Goal: Participate in discussion

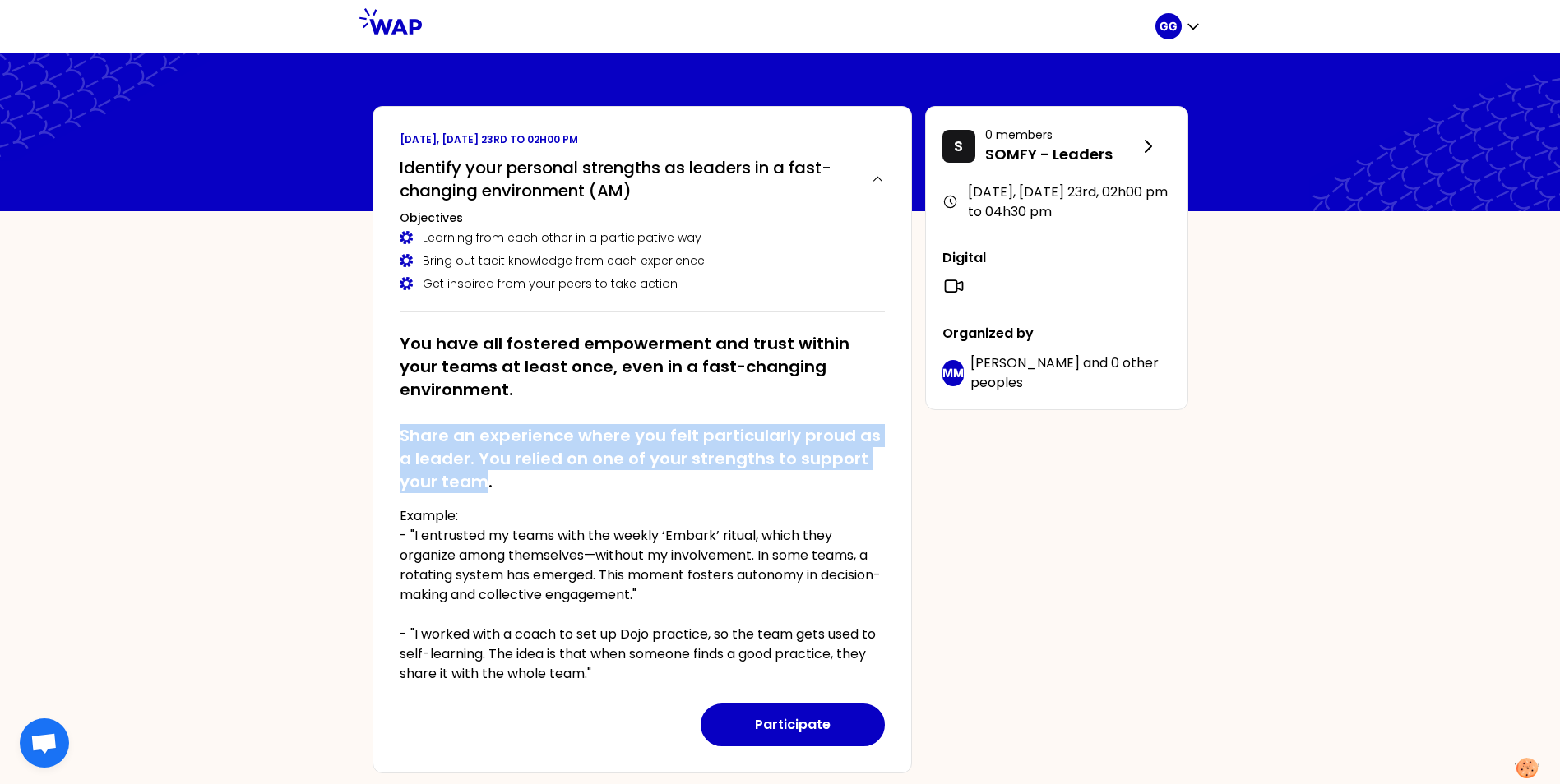
drag, startPoint x: 483, startPoint y: 487, endPoint x: 389, endPoint y: 425, distance: 112.6
click at [389, 425] on div "[DATE], [DATE] 23rd to 02h00 pm Identify your personal strengths as leaders in …" at bounding box center [642, 440] width 539 height 667
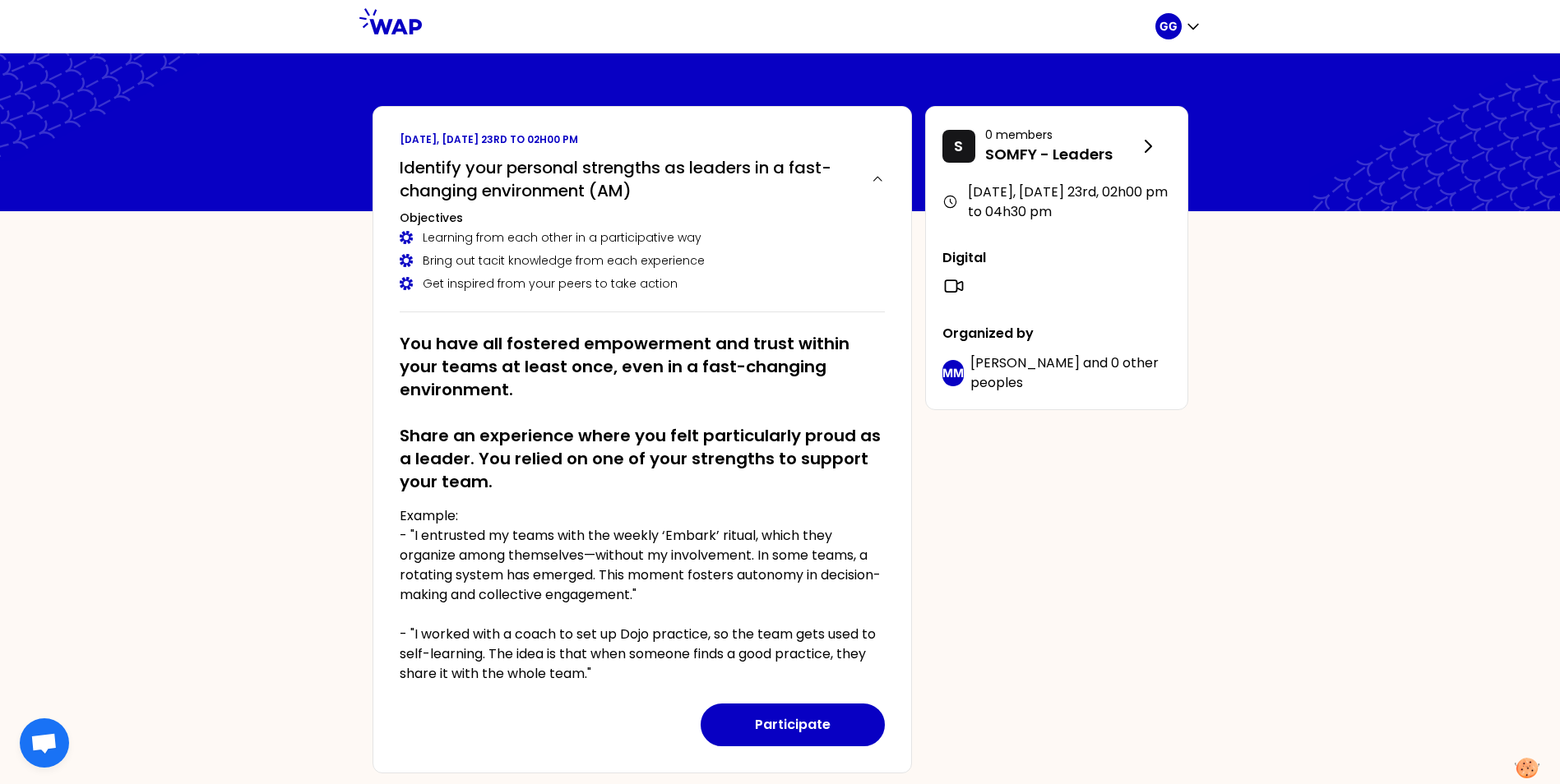
click at [891, 488] on div "[DATE], [DATE] 23rd to 02h00 pm Identify your personal strengths as leaders in …" at bounding box center [642, 440] width 539 height 667
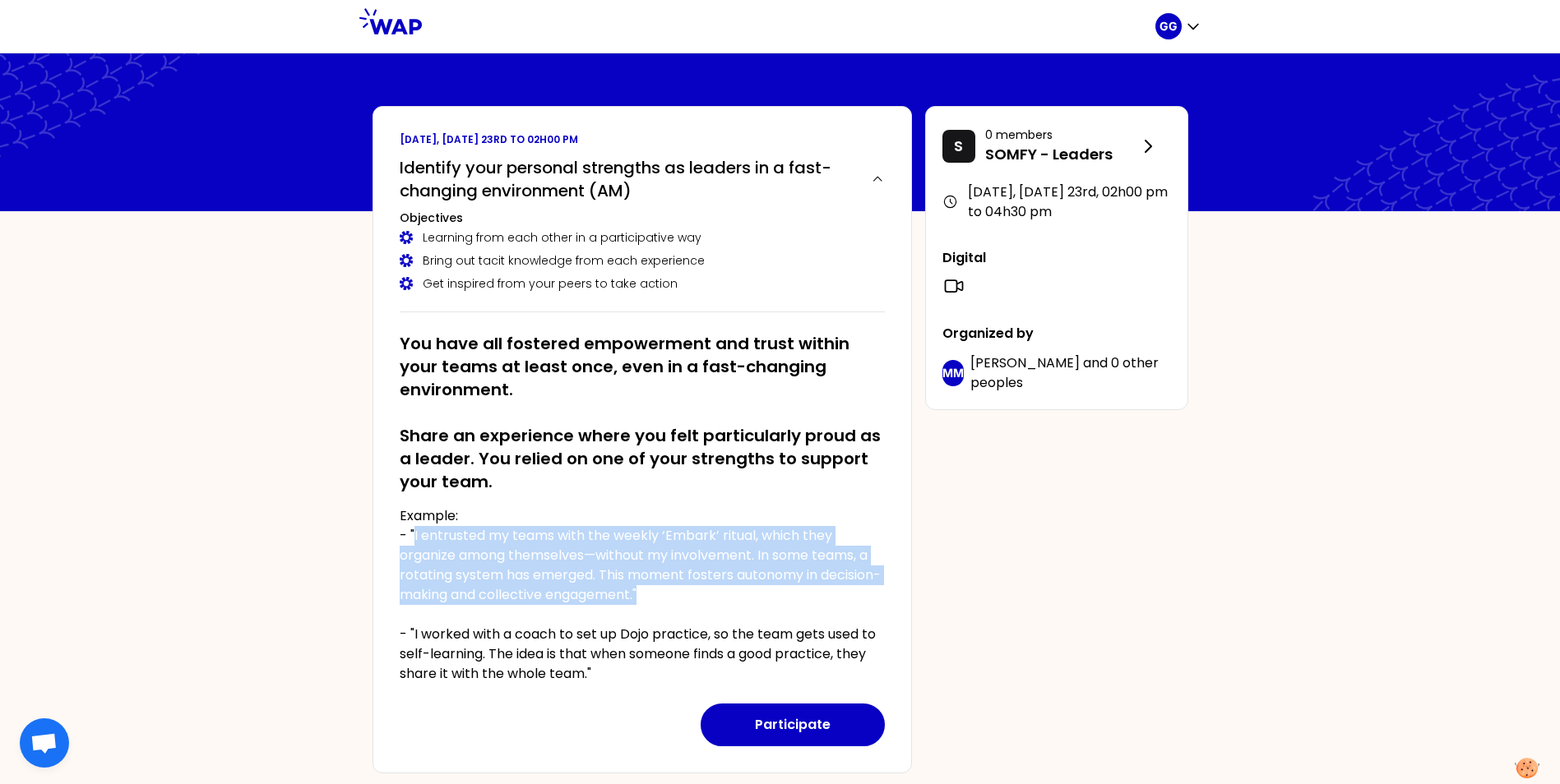
drag, startPoint x: 412, startPoint y: 529, endPoint x: 722, endPoint y: 588, distance: 315.6
click at [722, 488] on p "Example: - "I entrusted my teams with the weekly ‘Embark’ ritual, which they or…" at bounding box center [642, 595] width 485 height 178
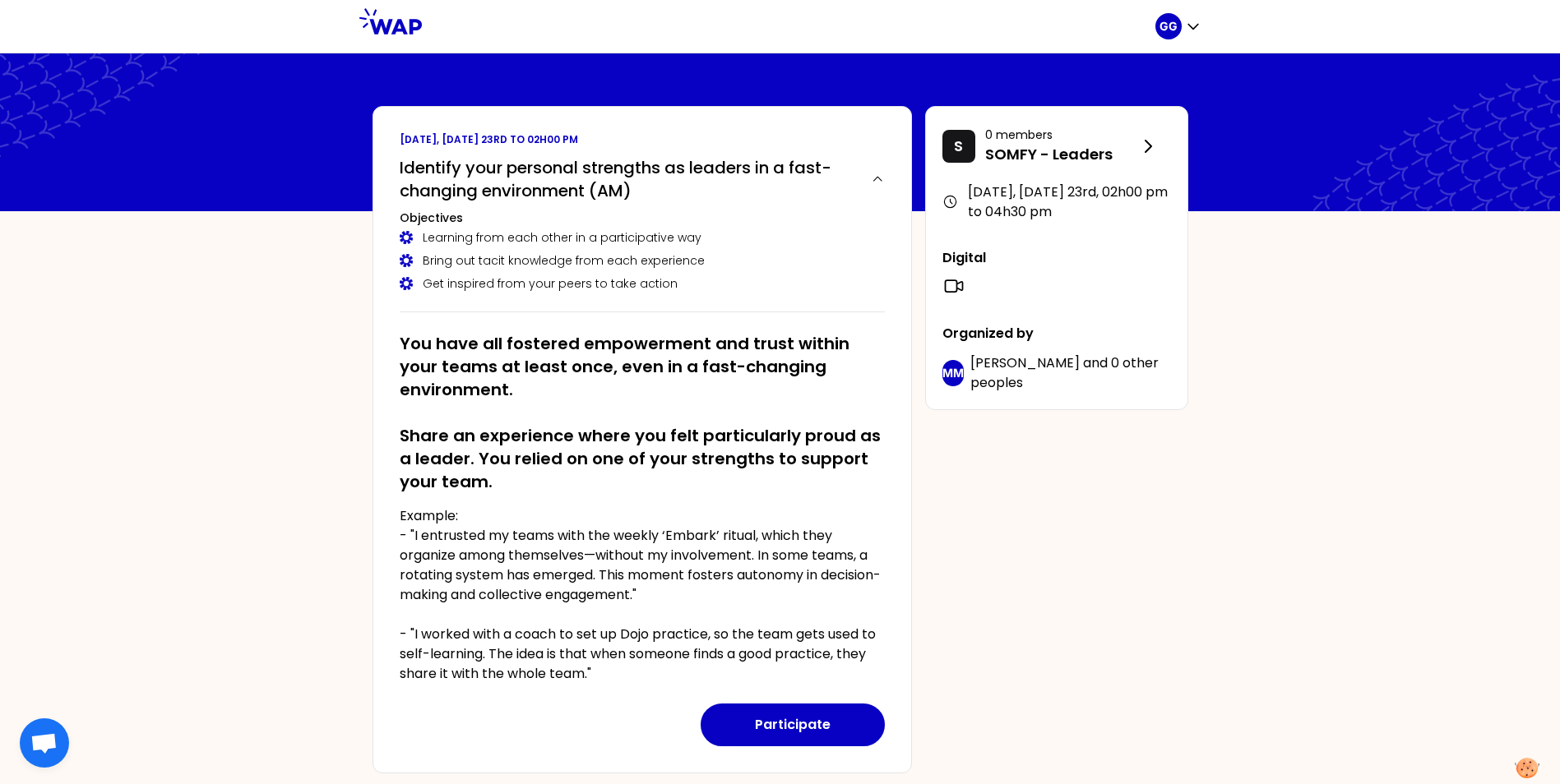
drag, startPoint x: 722, startPoint y: 588, endPoint x: 653, endPoint y: 615, distance: 74.1
click at [653, 488] on p "Example: - "I entrusted my teams with the weekly ‘Embark’ ritual, which they or…" at bounding box center [642, 595] width 485 height 178
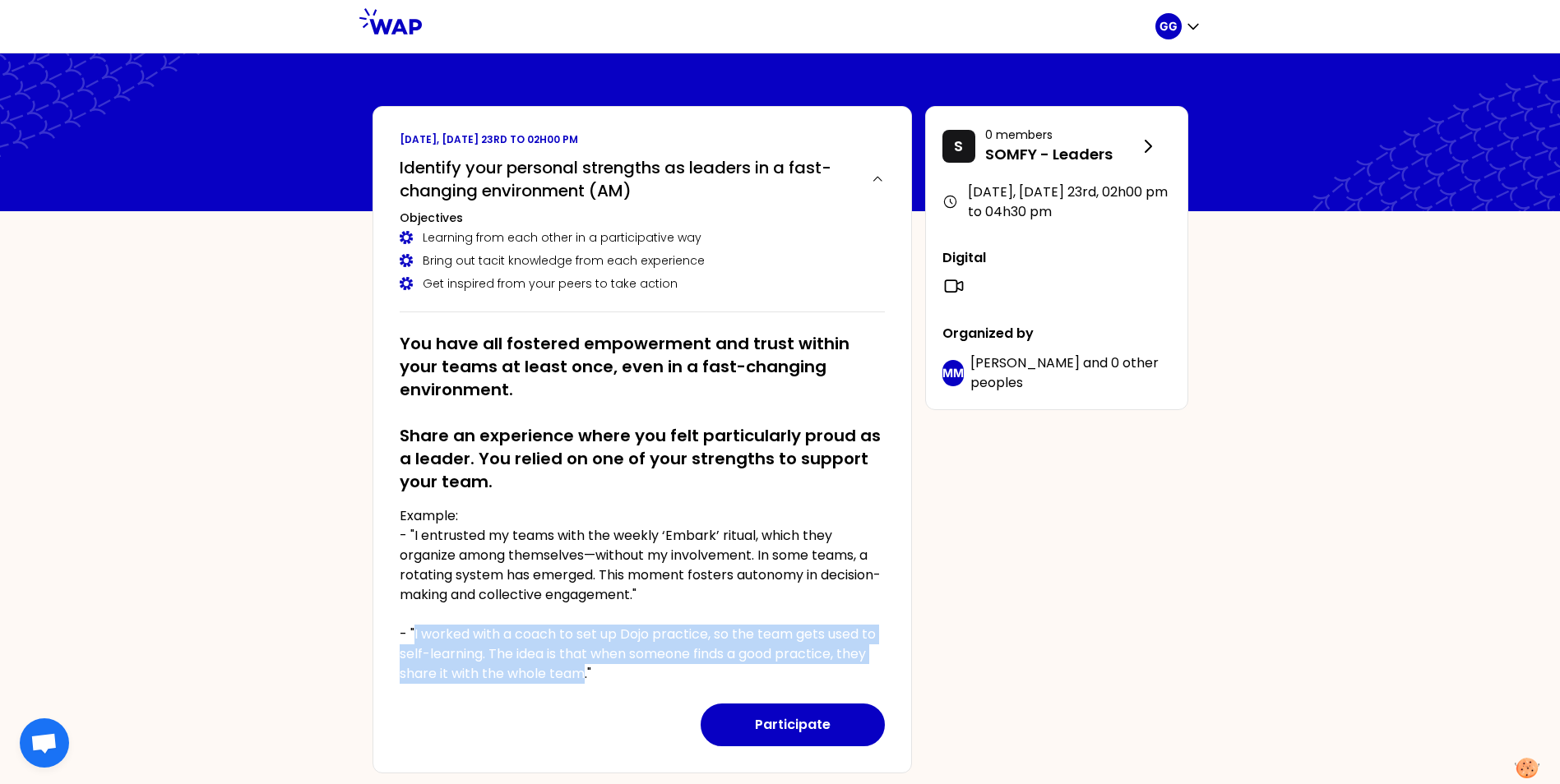
drag, startPoint x: 583, startPoint y: 675, endPoint x: 413, endPoint y: 636, distance: 174.4
click at [413, 488] on p "Example: - "I entrusted my teams with the weekly ‘Embark’ ritual, which they or…" at bounding box center [642, 595] width 485 height 178
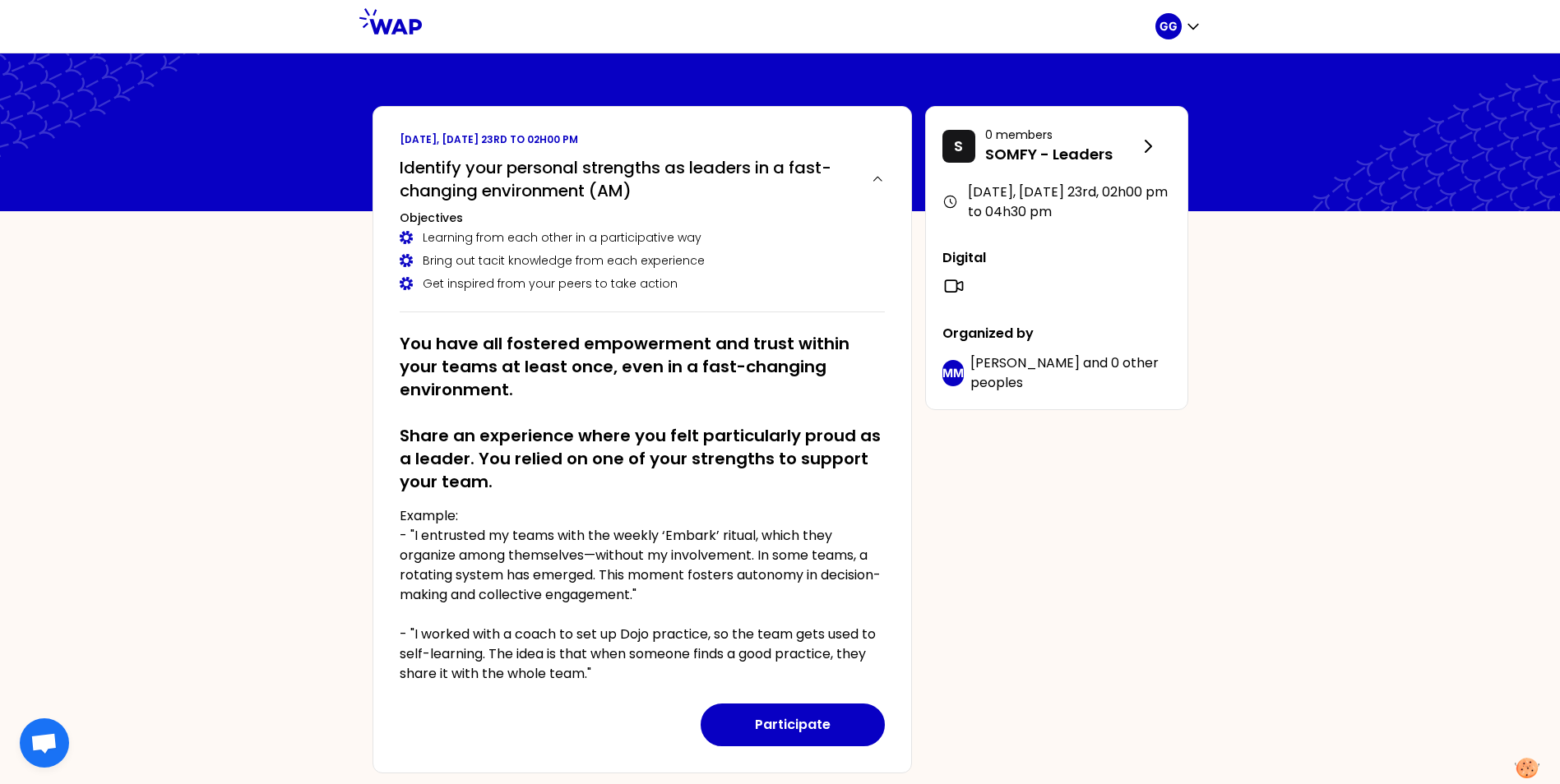
click at [746, 488] on p "Example: - "I entrusted my teams with the weekly ‘Embark’ ritual, which they or…" at bounding box center [642, 595] width 485 height 178
click at [798, 488] on button "Participate" at bounding box center [792, 725] width 184 height 42
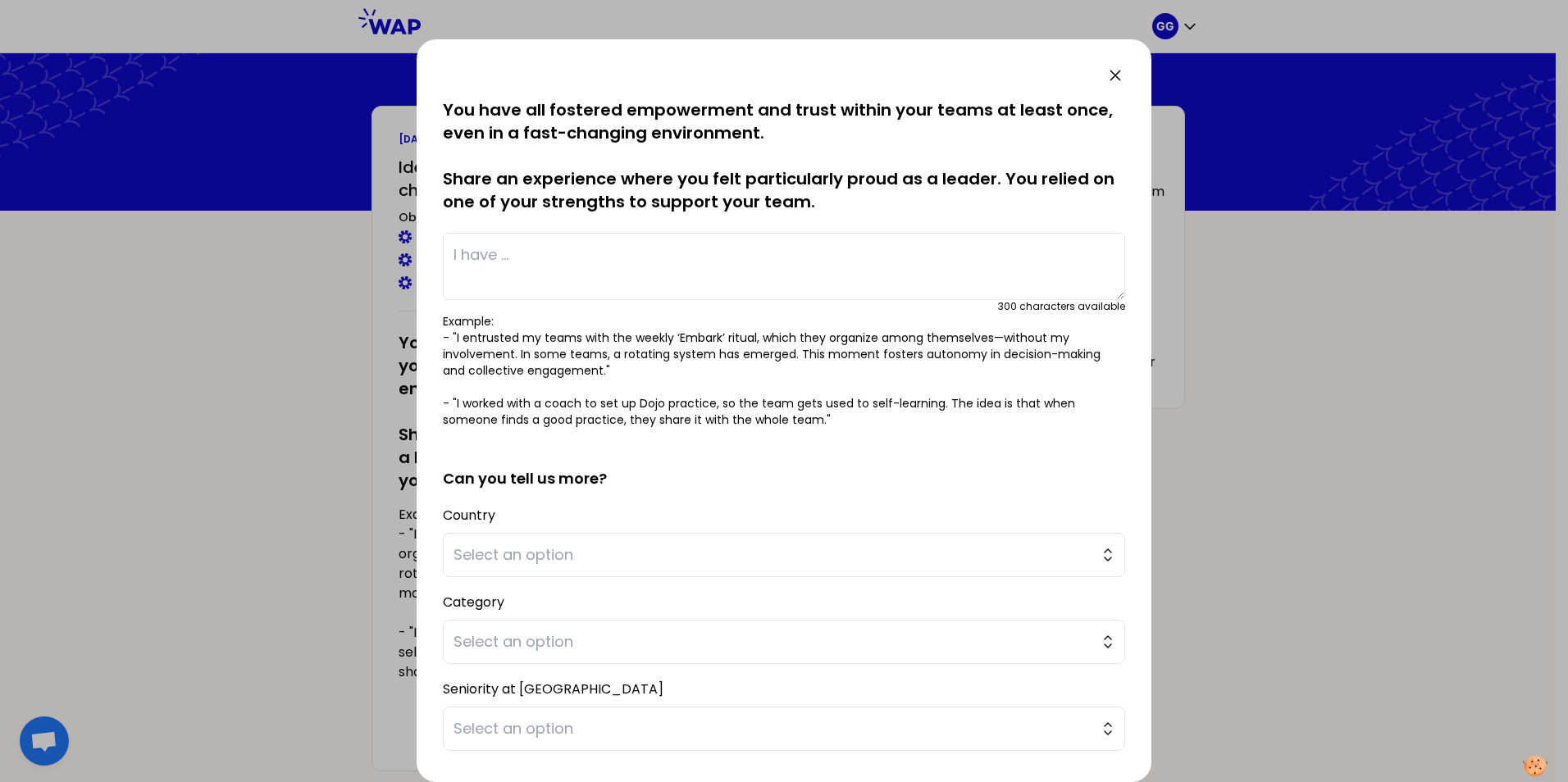
click at [501, 255] on textarea at bounding box center [784, 267] width 682 height 67
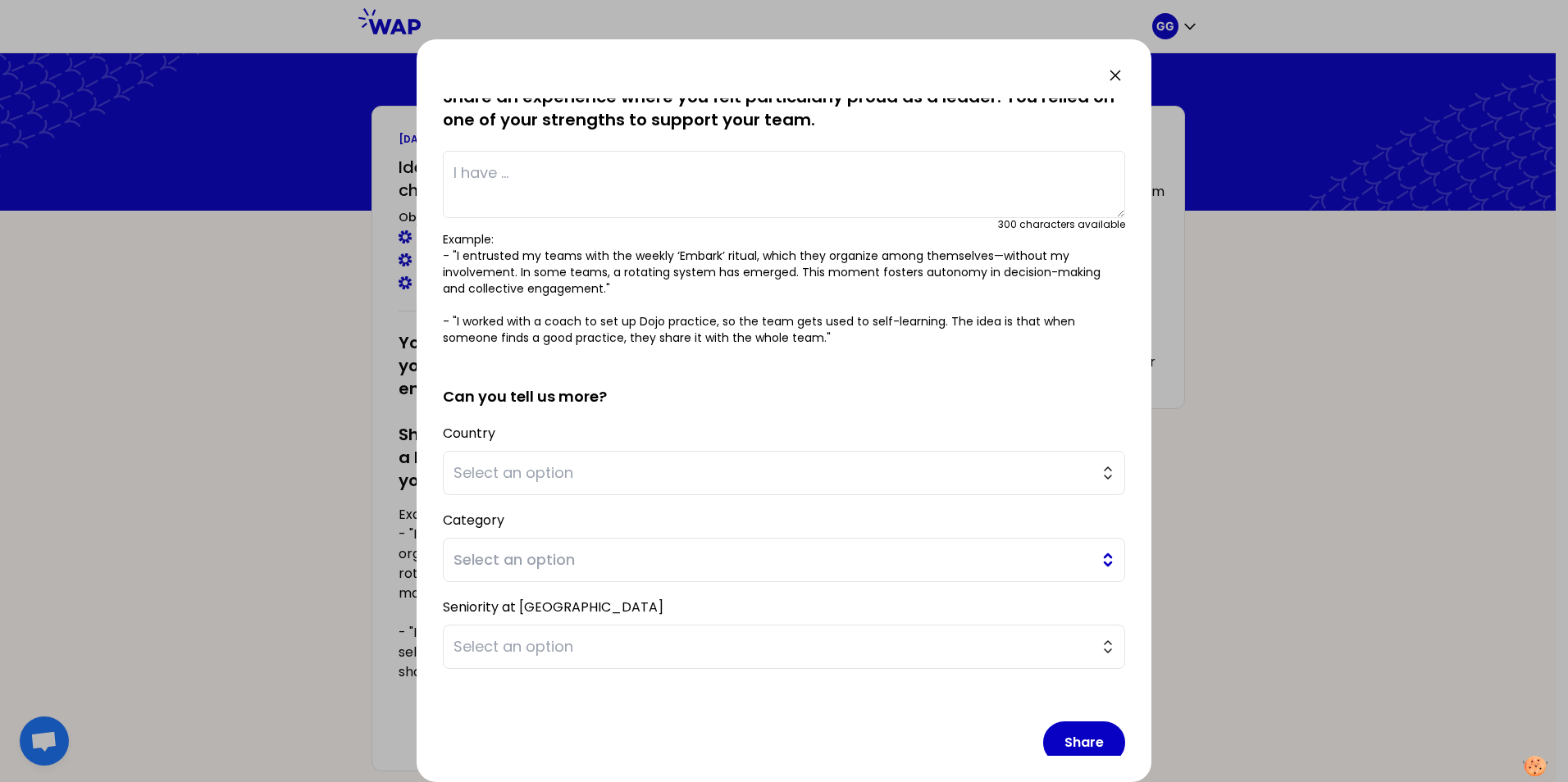
click at [1042, 486] on button "Select an option" at bounding box center [784, 560] width 682 height 44
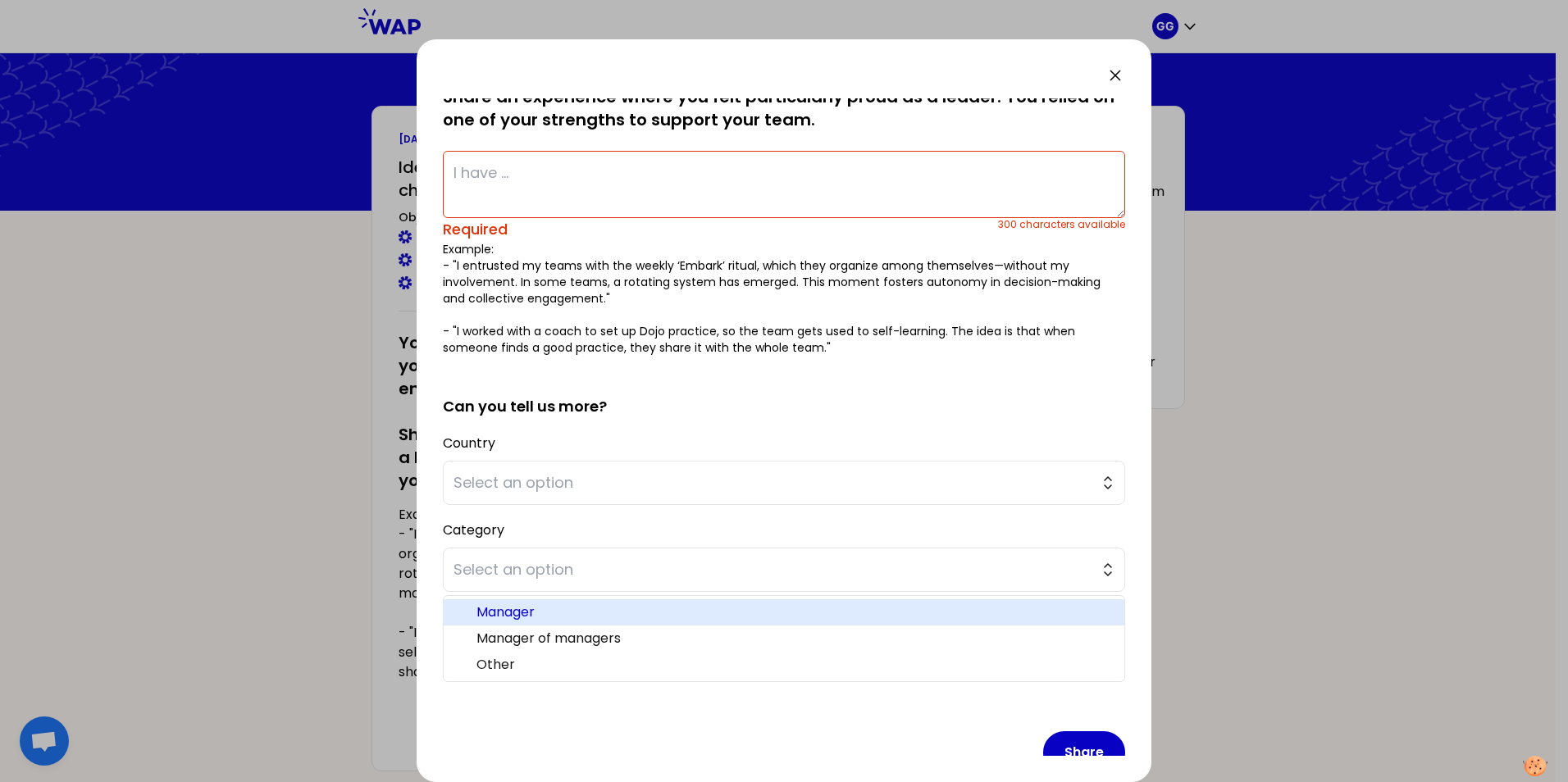
click at [535, 486] on span "Manager" at bounding box center [794, 613] width 635 height 19
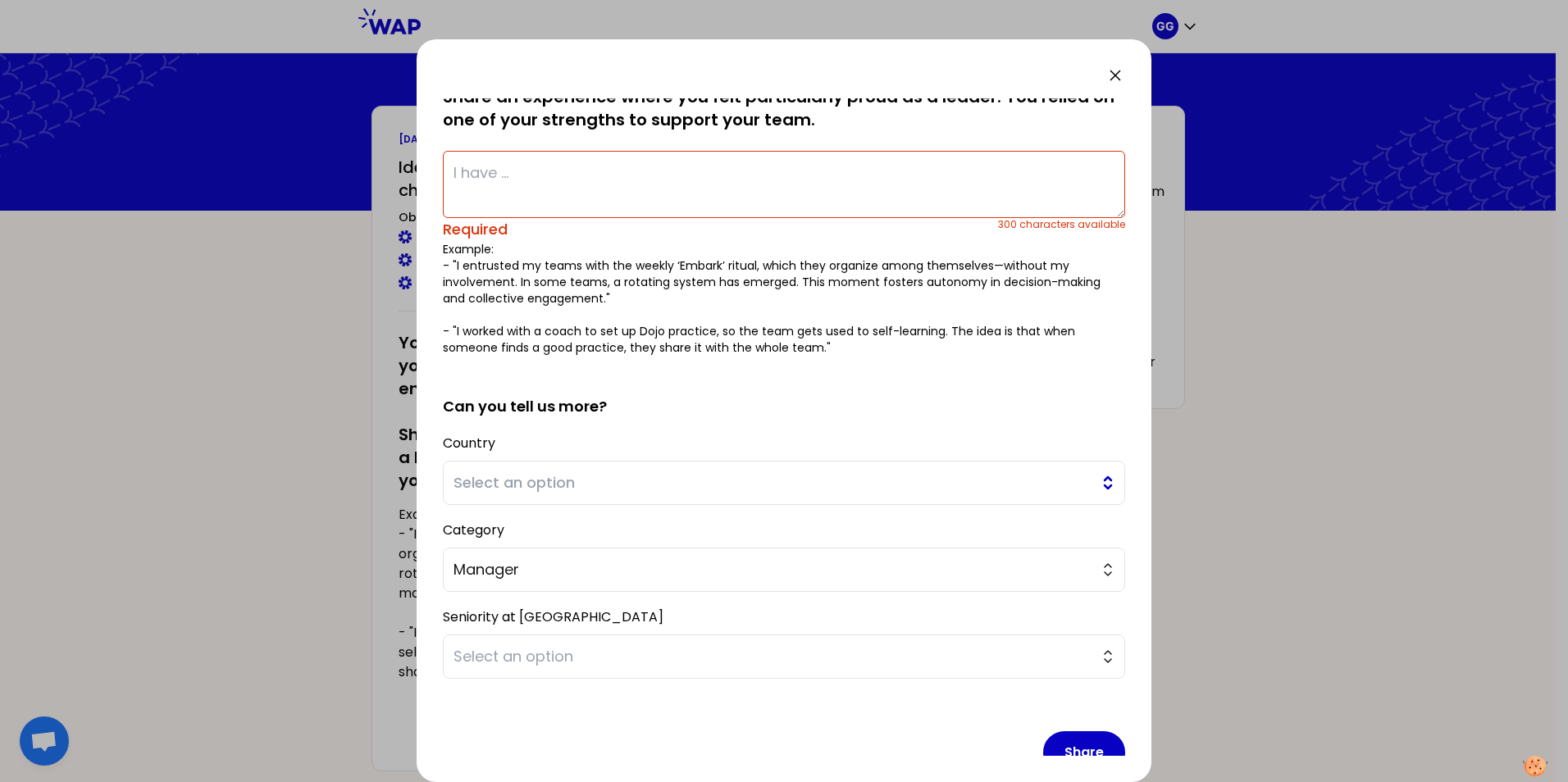
click at [1042, 485] on button "Select an option" at bounding box center [784, 483] width 682 height 44
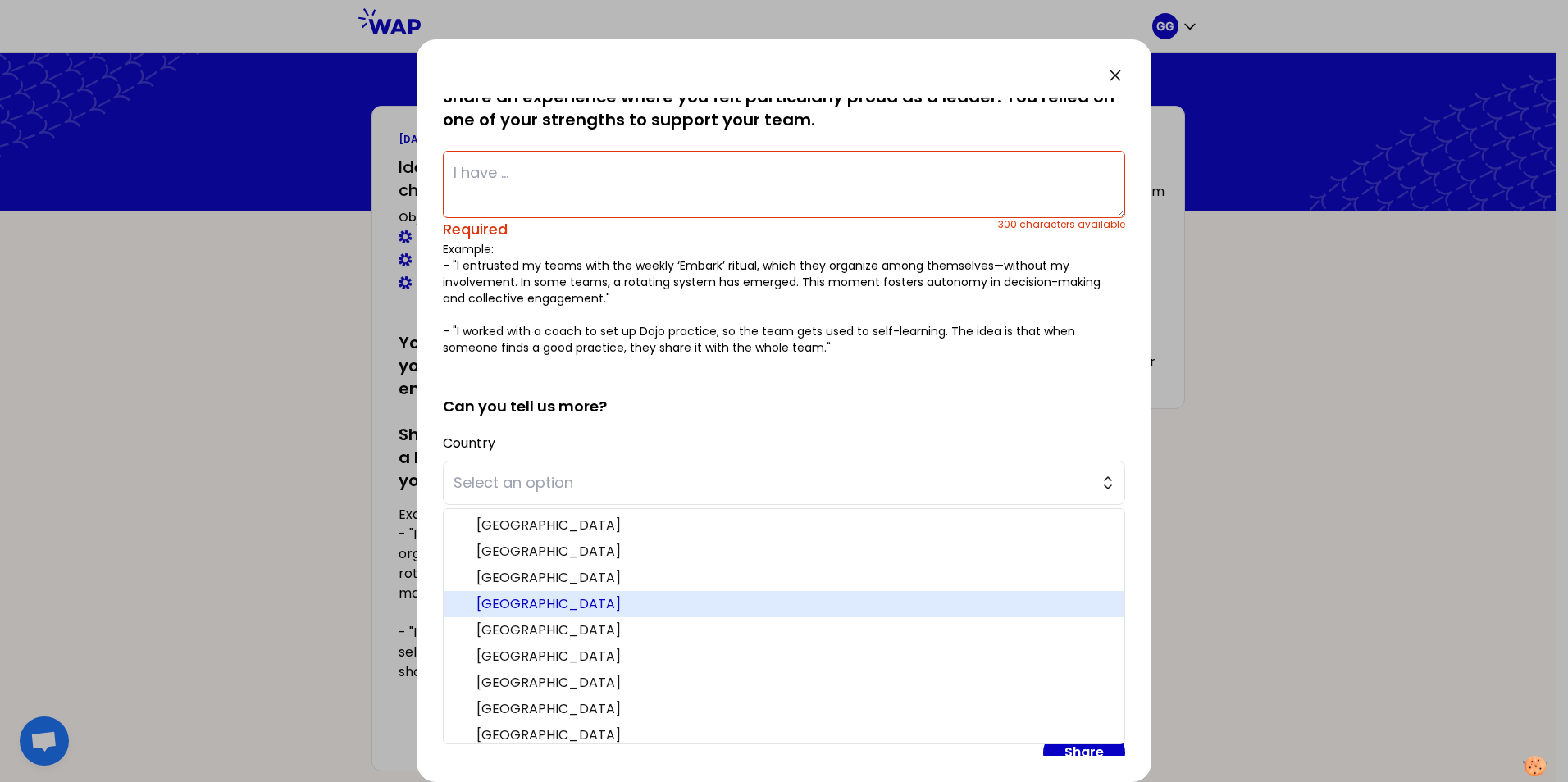
click at [543, 486] on span "[GEOGRAPHIC_DATA]" at bounding box center [794, 604] width 635 height 19
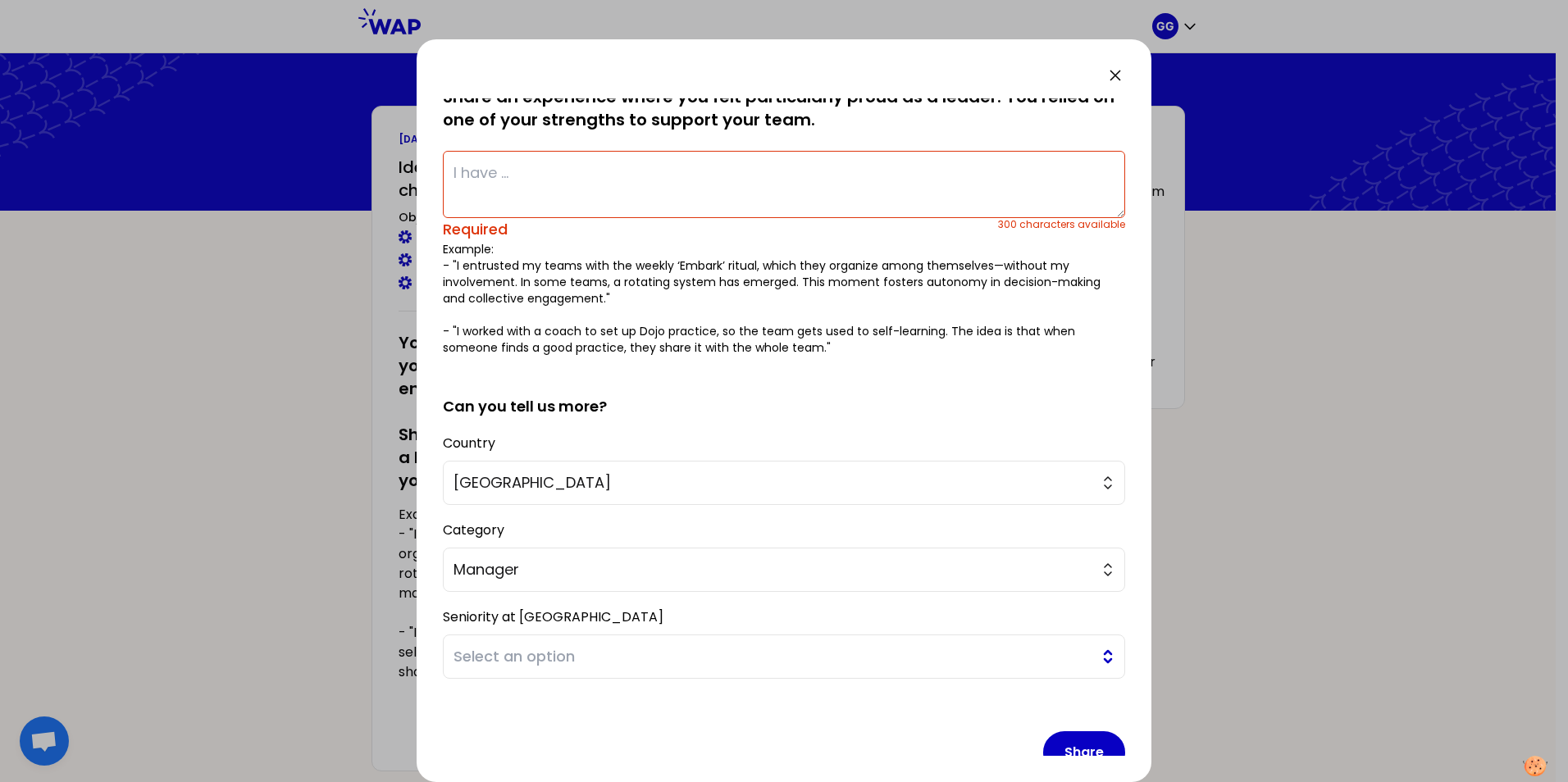
click at [1042, 486] on button "Select an option" at bounding box center [784, 657] width 682 height 44
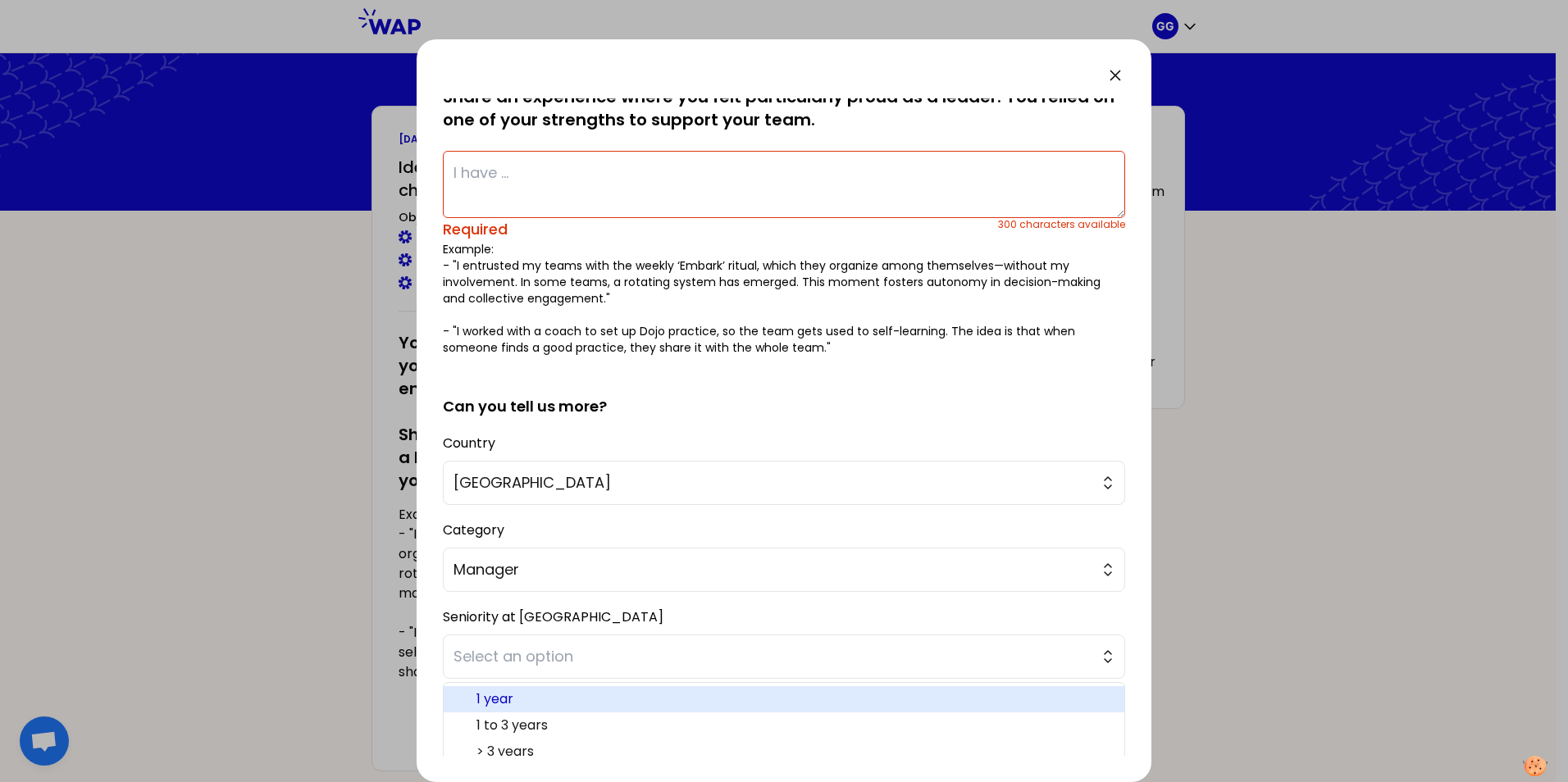
scroll to position [113, 0]
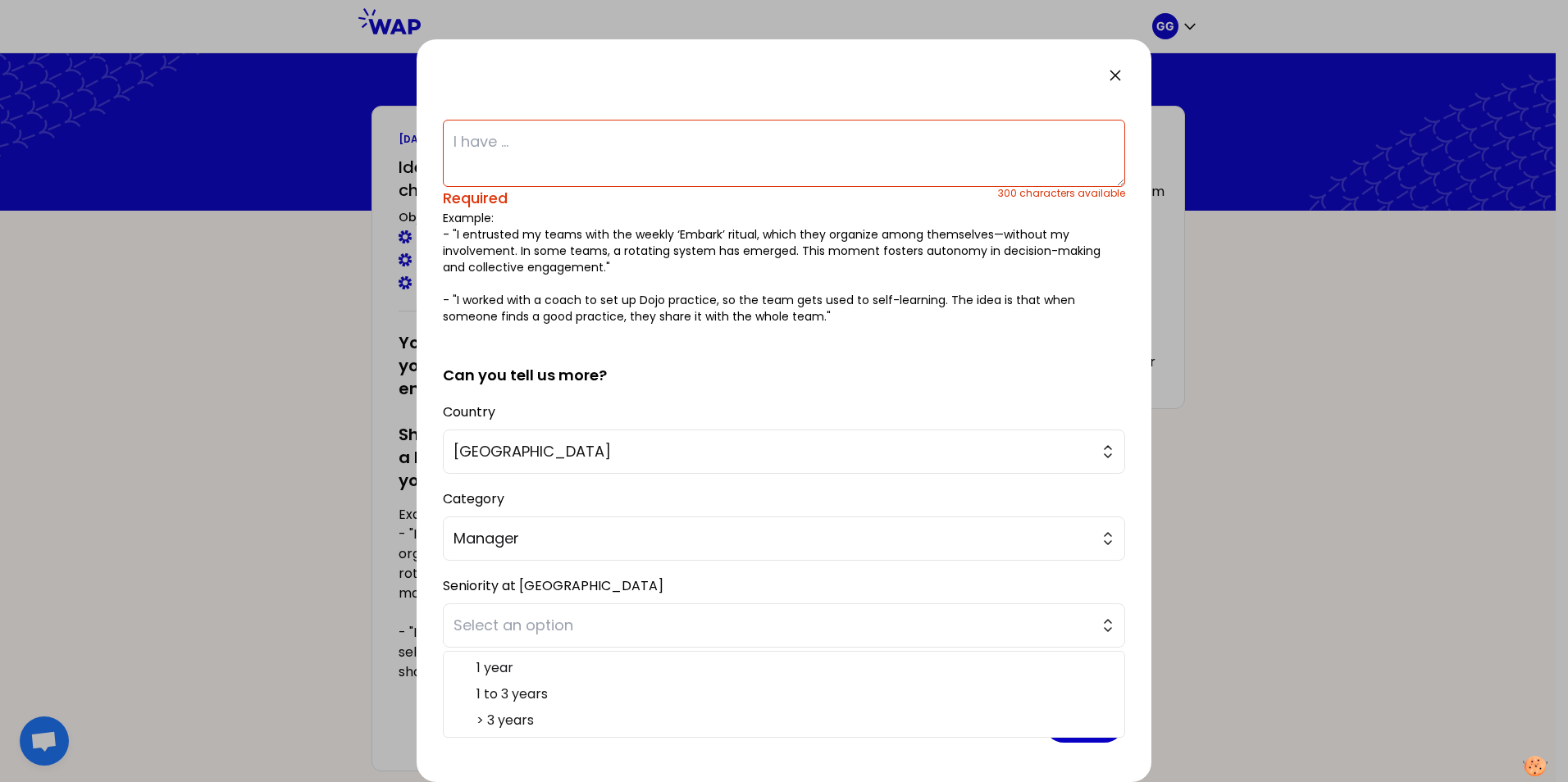
click at [562, 486] on div "Seniority at Somfy Select an option 1 year 1 to 3 years > 3 years" at bounding box center [784, 611] width 682 height 74
drag, startPoint x: 562, startPoint y: 584, endPoint x: 444, endPoint y: 581, distance: 118.0
click at [444, 486] on div "Seniority at Somfy Select an option" at bounding box center [784, 611] width 682 height 74
click at [1042, 486] on button "Select an option" at bounding box center [784, 626] width 682 height 44
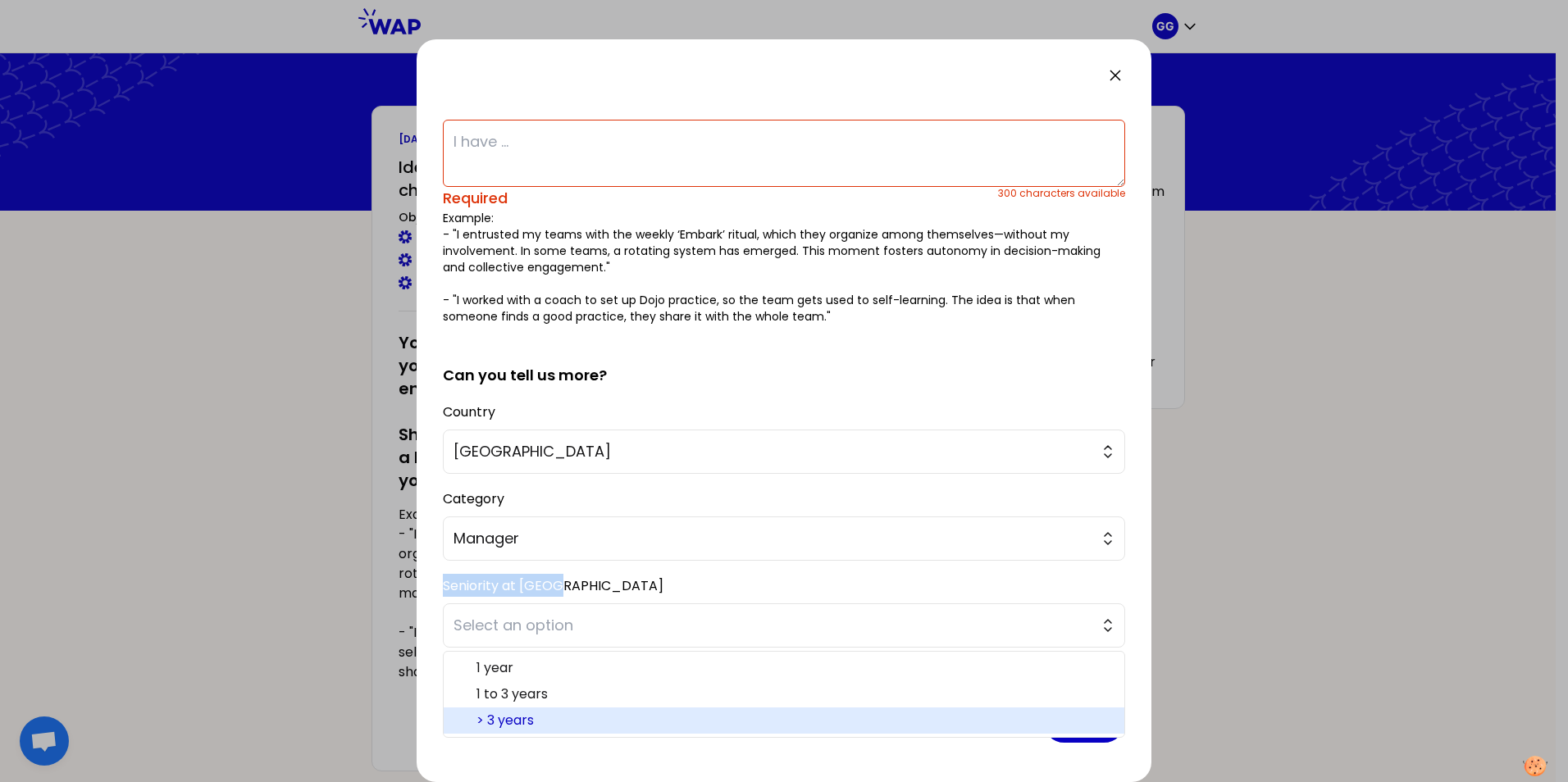
click at [504, 486] on span "> 3 years" at bounding box center [794, 720] width 635 height 19
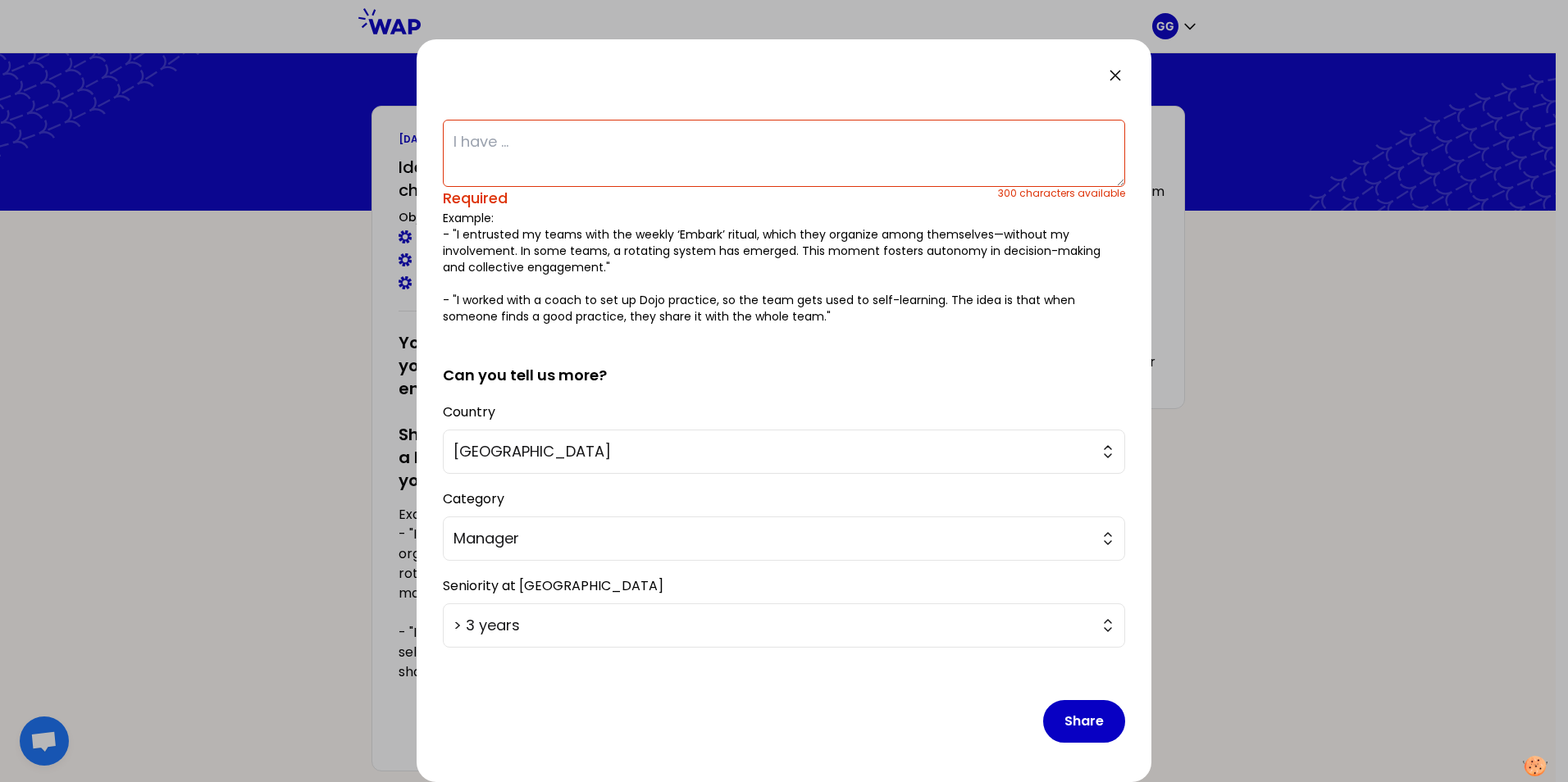
click at [553, 486] on div "Share" at bounding box center [784, 709] width 682 height 95
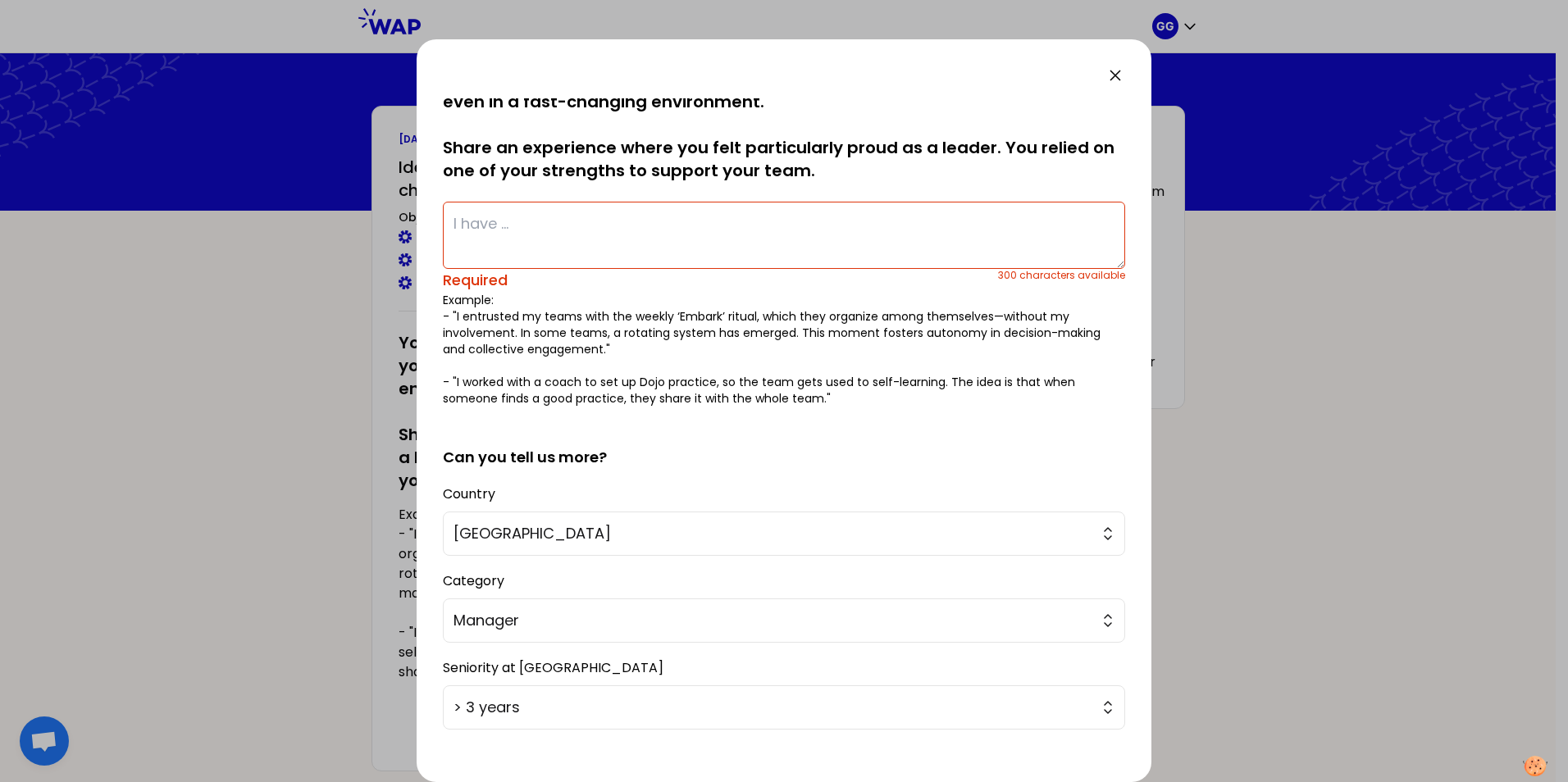
scroll to position [0, 0]
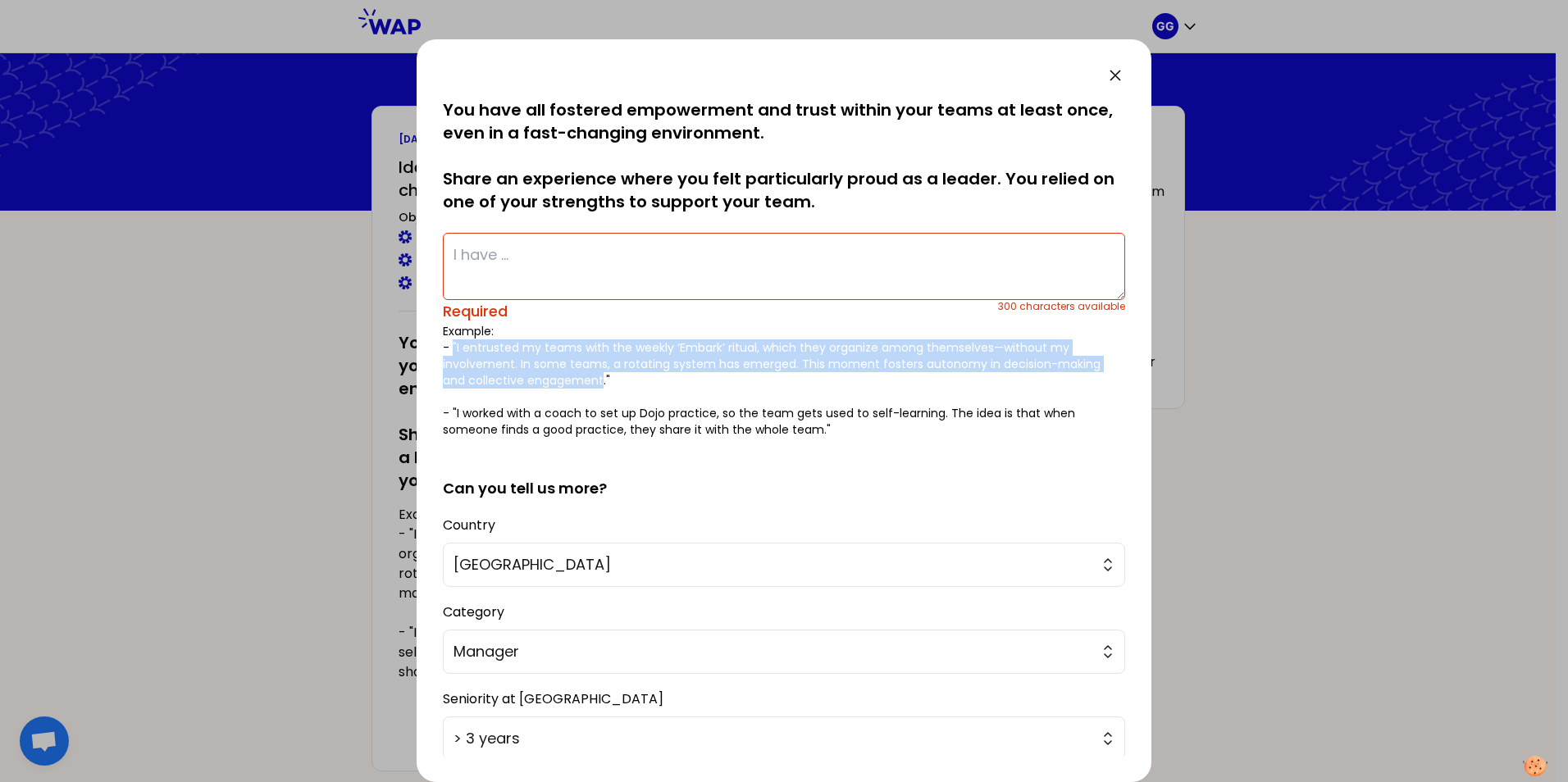
drag, startPoint x: 454, startPoint y: 344, endPoint x: 602, endPoint y: 381, distance: 152.6
click at [602, 381] on p "Example: - "I entrusted my teams with the weekly ‘Embark’ ritual, which they or…" at bounding box center [784, 380] width 682 height 115
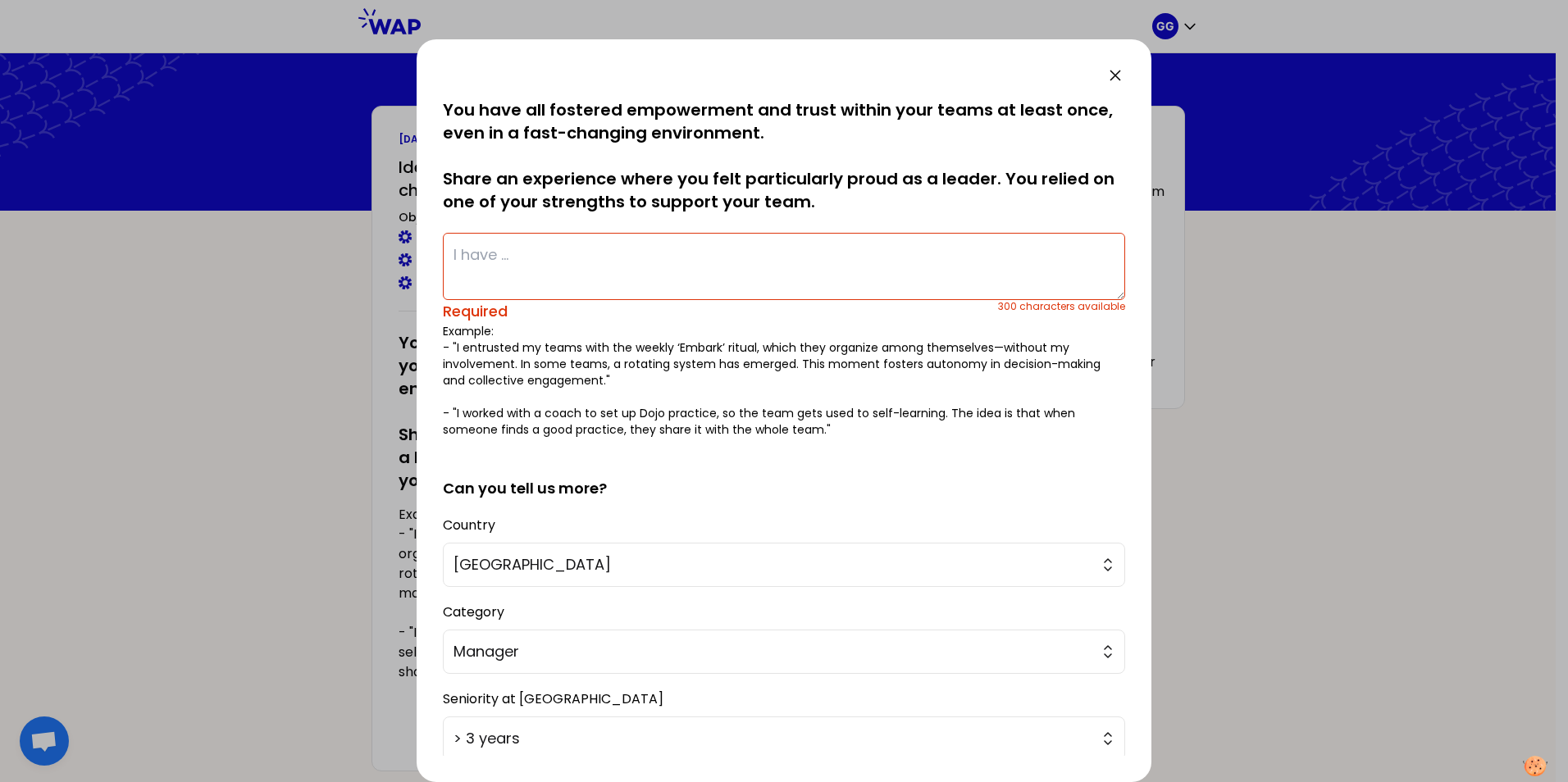
click at [1006, 470] on h2 "Can you tell us more?" at bounding box center [784, 476] width 682 height 49
click at [529, 259] on textarea at bounding box center [784, 267] width 682 height 67
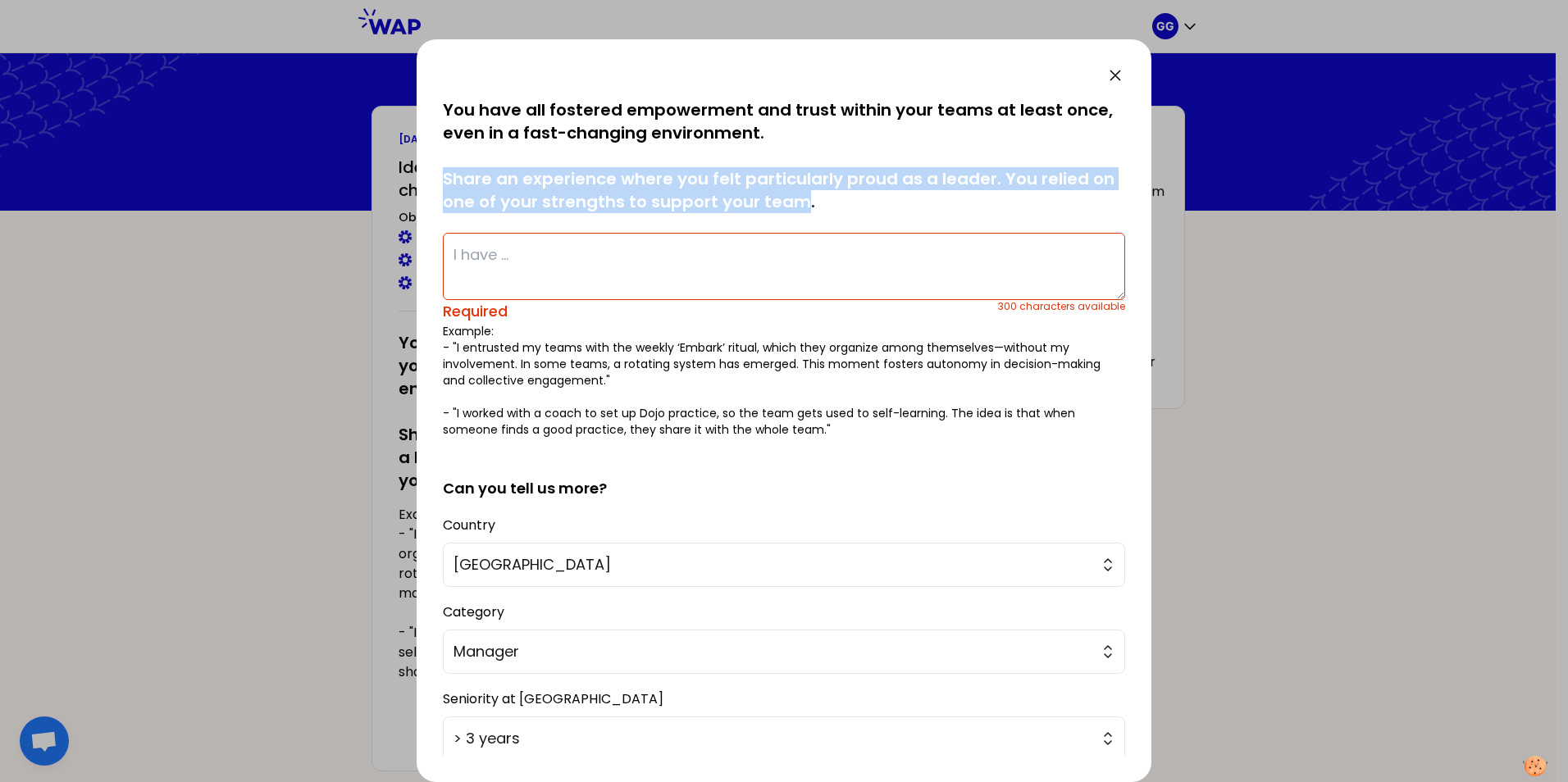
drag, startPoint x: 799, startPoint y: 205, endPoint x: 444, endPoint y: 169, distance: 356.8
click at [444, 169] on p "You have all fostered empowerment and trust within your teams at least once, ev…" at bounding box center [784, 155] width 682 height 115
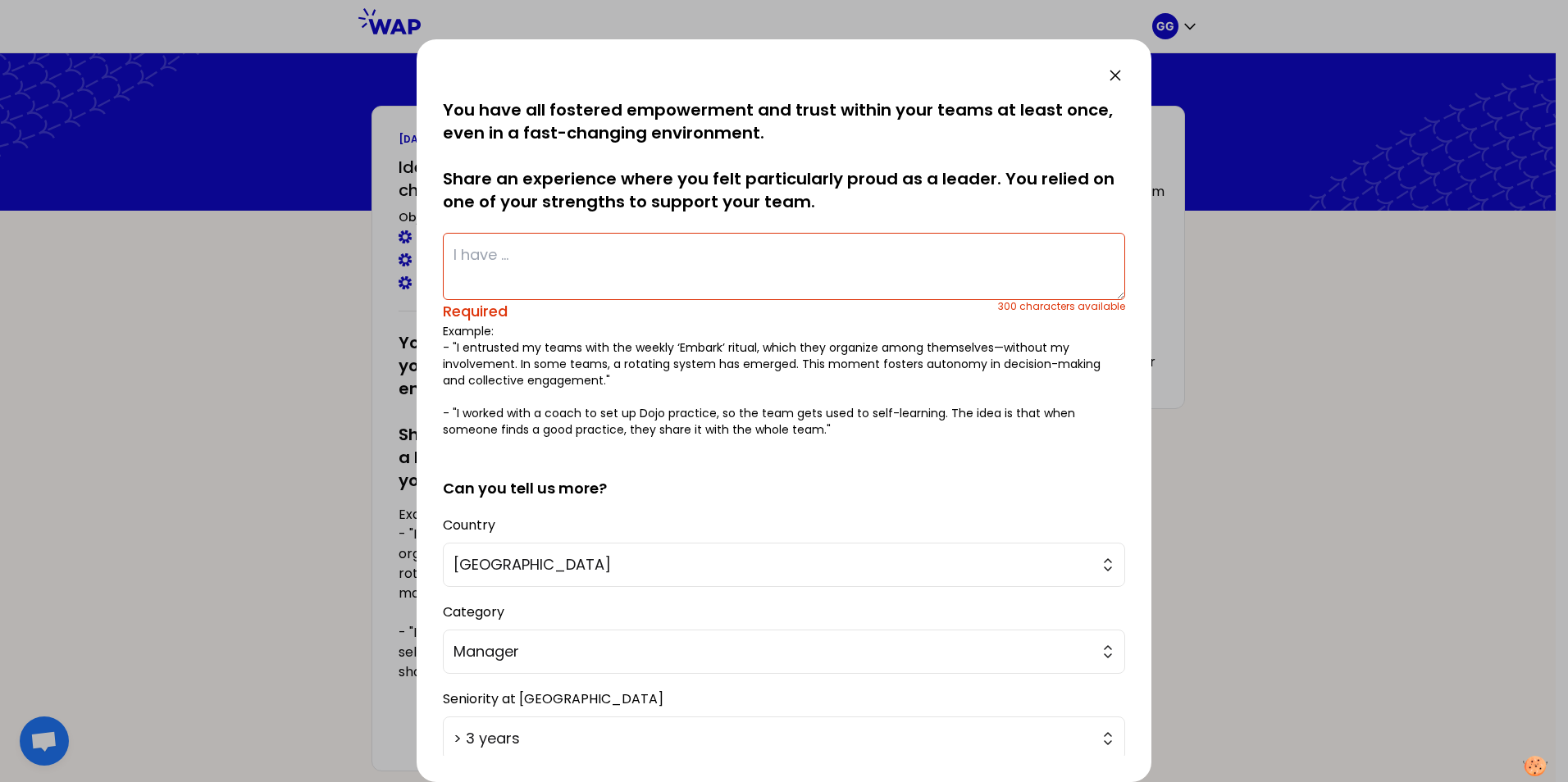
click at [758, 262] on textarea at bounding box center [784, 267] width 682 height 67
click at [516, 269] on textarea at bounding box center [784, 267] width 682 height 67
drag, startPoint x: 987, startPoint y: 179, endPoint x: 445, endPoint y: 173, distance: 542.0
click at [445, 173] on p "You have all fostered empowerment and trust within your teams at least once, ev…" at bounding box center [784, 155] width 682 height 115
click at [789, 271] on textarea at bounding box center [784, 267] width 682 height 67
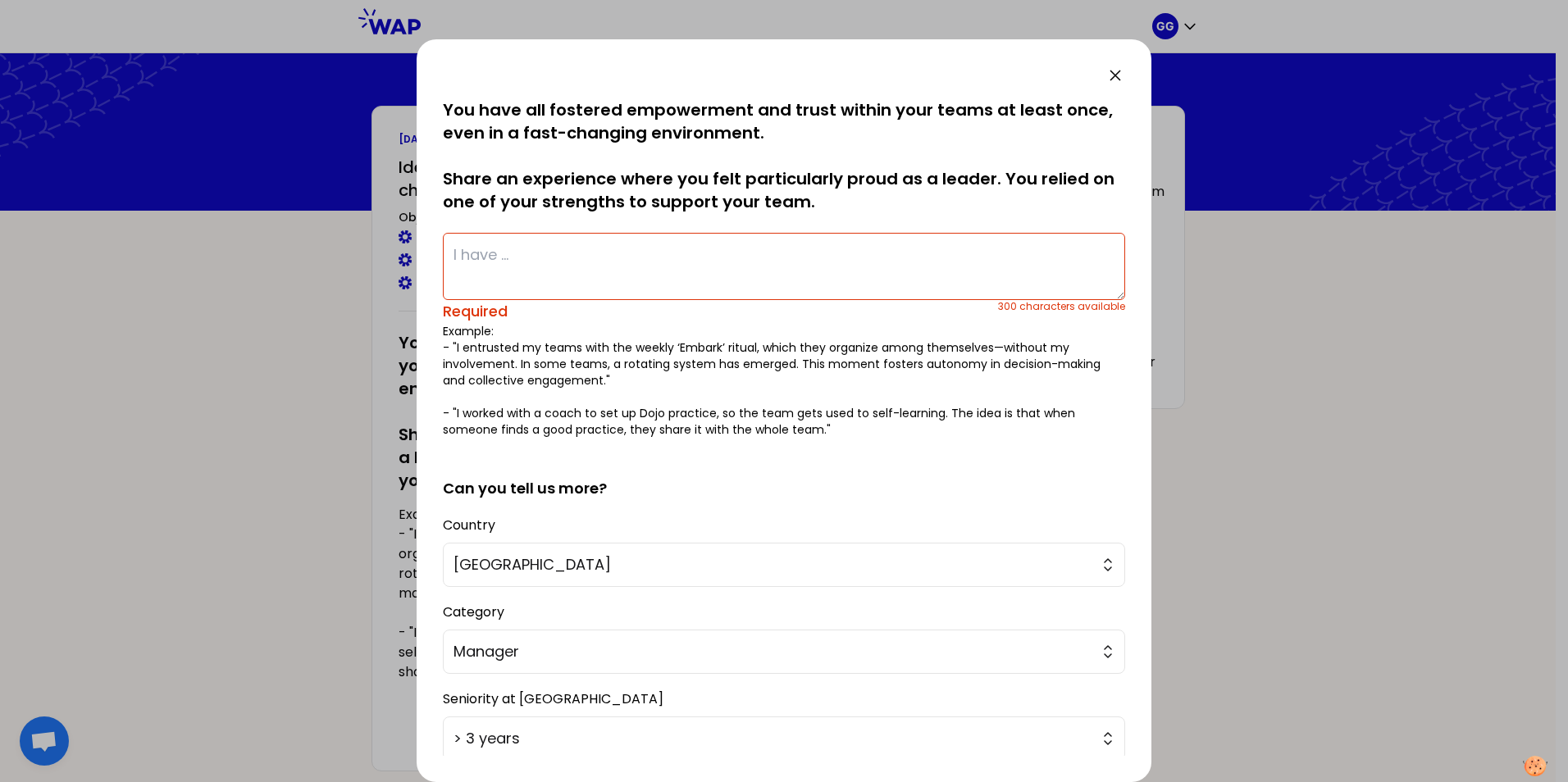
click at [707, 268] on textarea at bounding box center [784, 267] width 682 height 67
click at [475, 259] on textarea at bounding box center [784, 267] width 682 height 67
paste textarea "At the beginning of the project, I asked the project team members to consider t…"
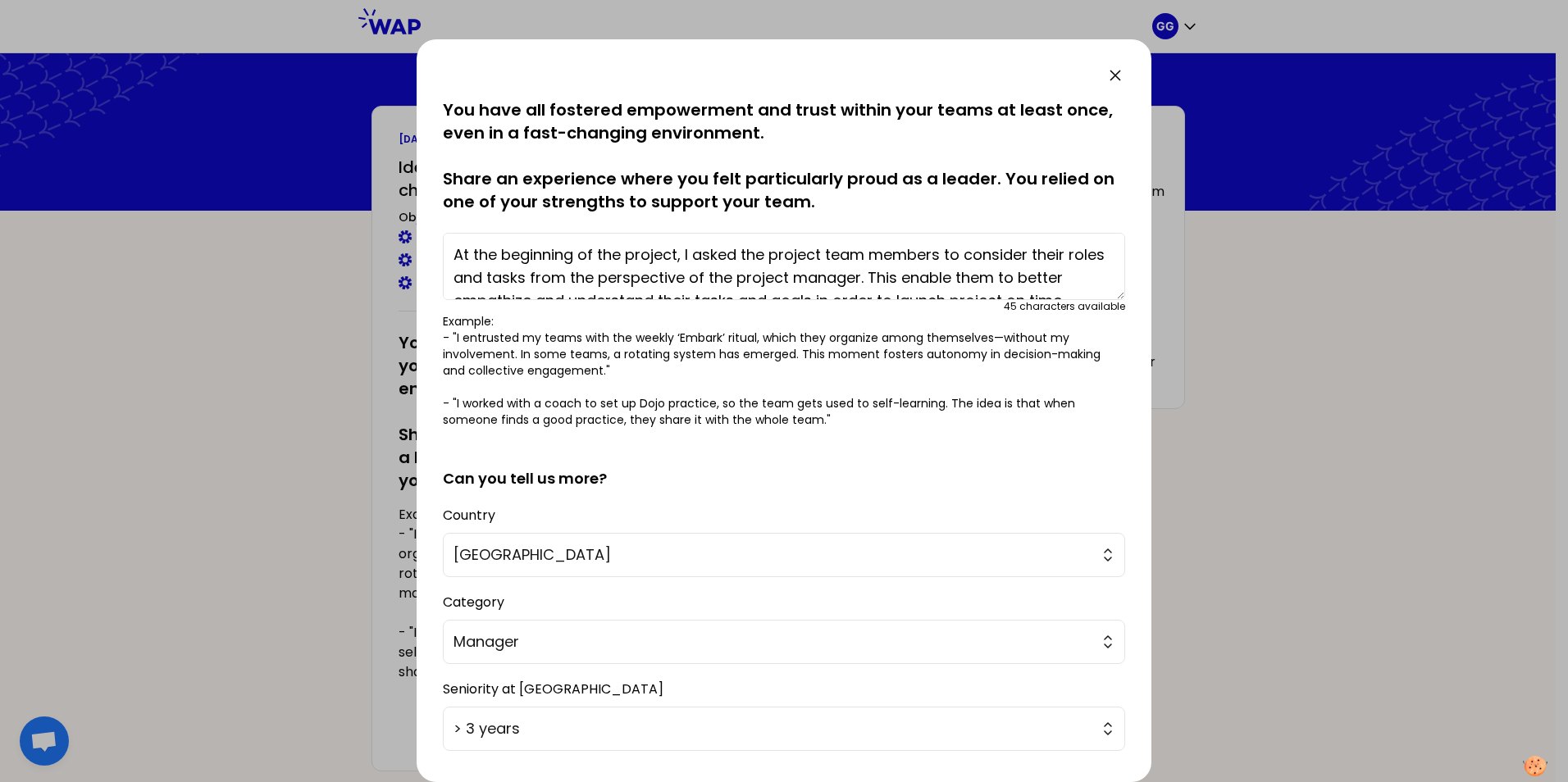
click at [734, 256] on textarea "At the beginning of the project, I asked the project team members to consider t…" at bounding box center [784, 267] width 682 height 67
click at [984, 280] on textarea "At the beginning of the project, I asked the project team members to consider t…" at bounding box center [784, 267] width 682 height 67
type textarea "At the beginning of the project, I asked the project team members to consider t…"
click at [752, 81] on div at bounding box center [784, 75] width 682 height 19
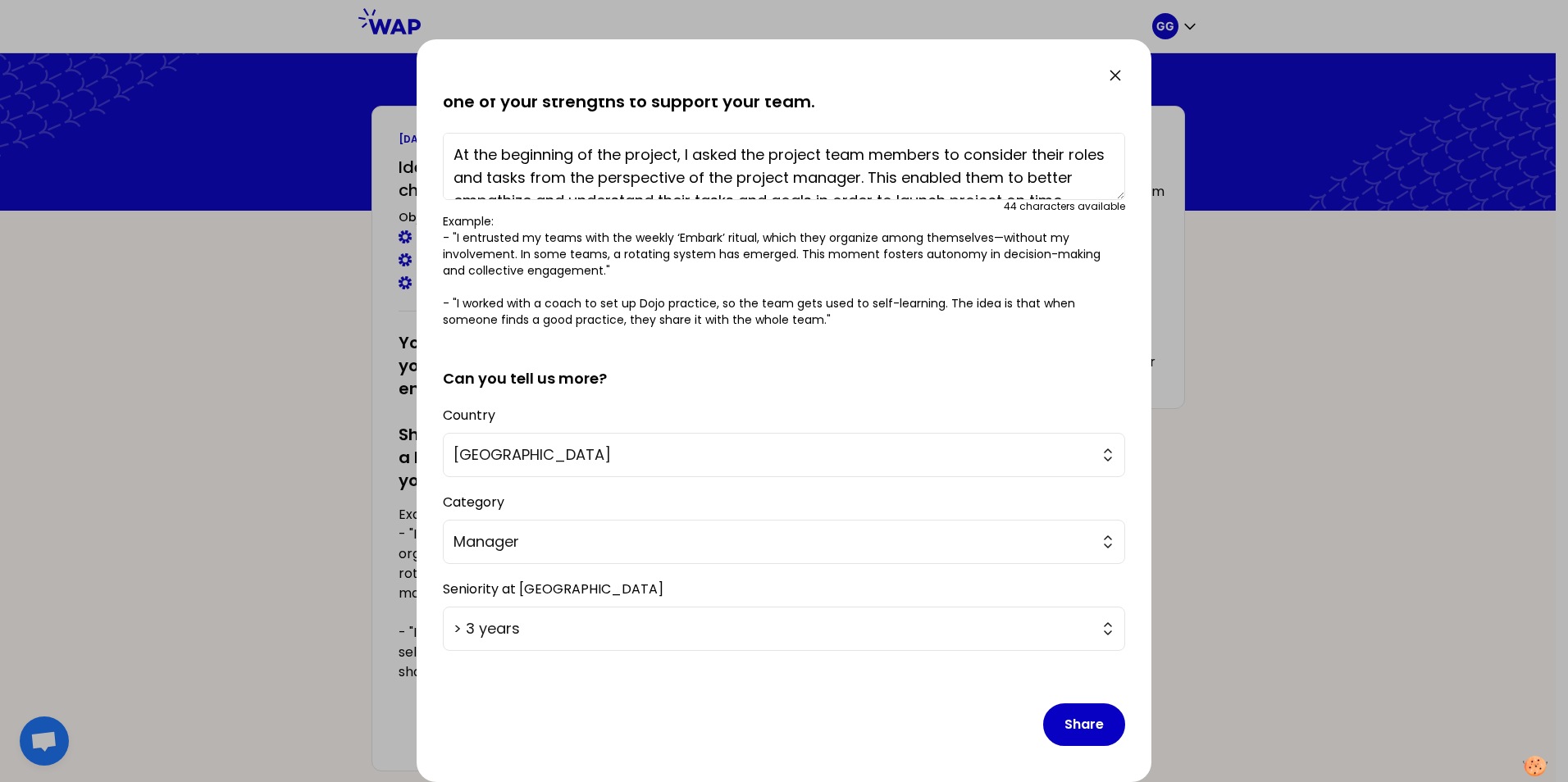
scroll to position [103, 0]
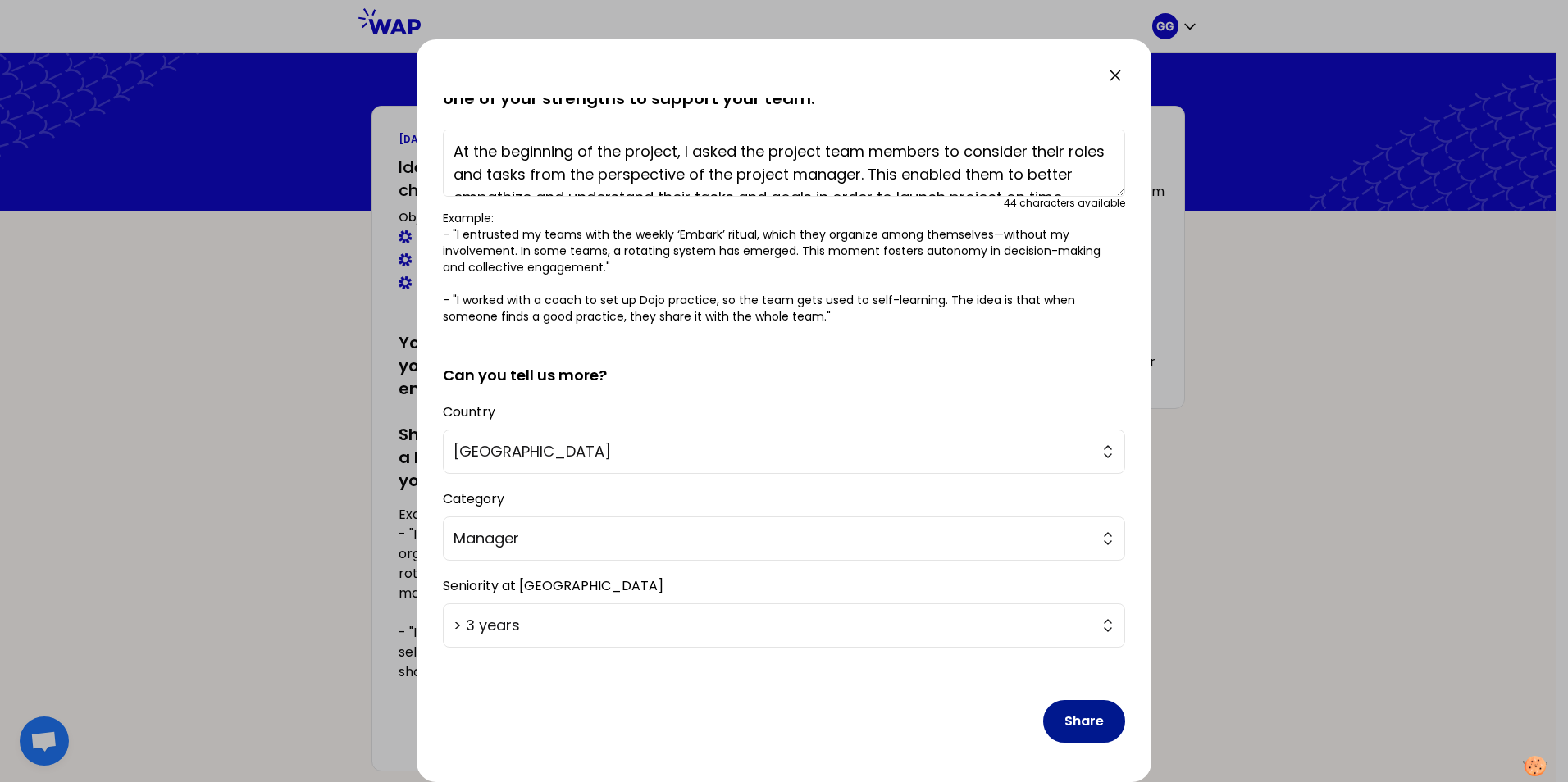
click at [1042, 486] on button "Share" at bounding box center [1083, 721] width 82 height 42
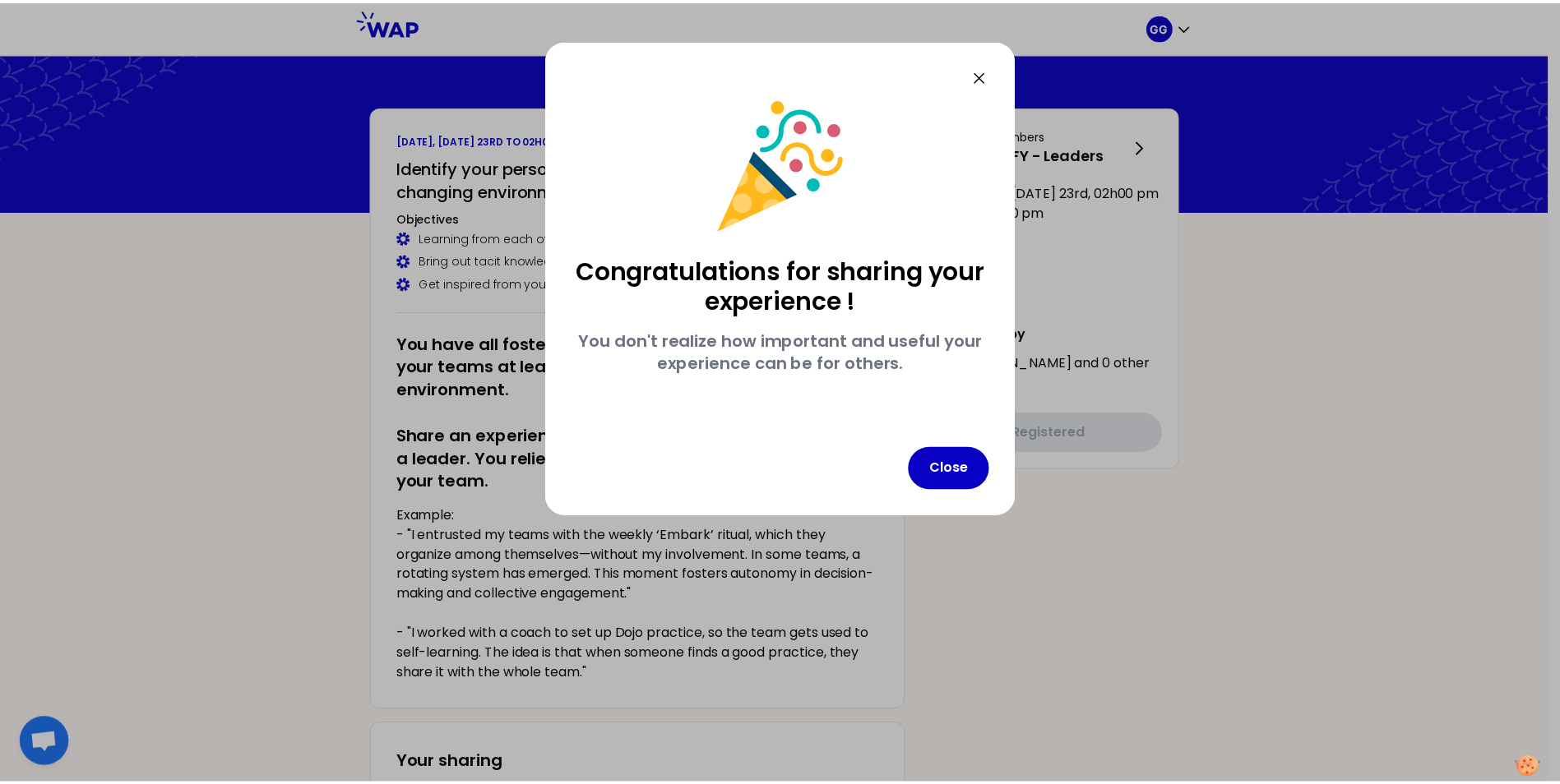
scroll to position [0, 0]
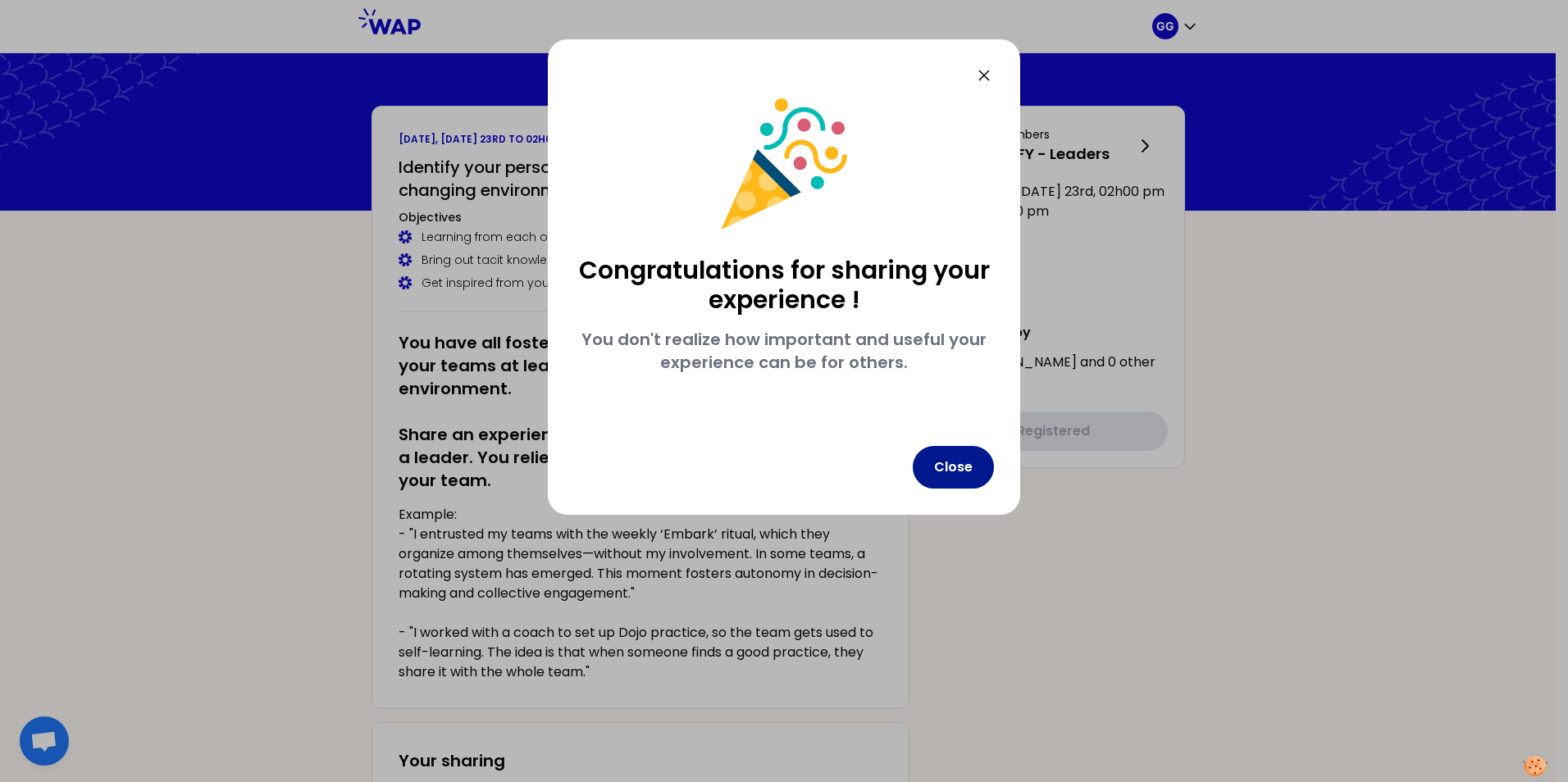
click at [950, 470] on button "Close" at bounding box center [954, 467] width 81 height 42
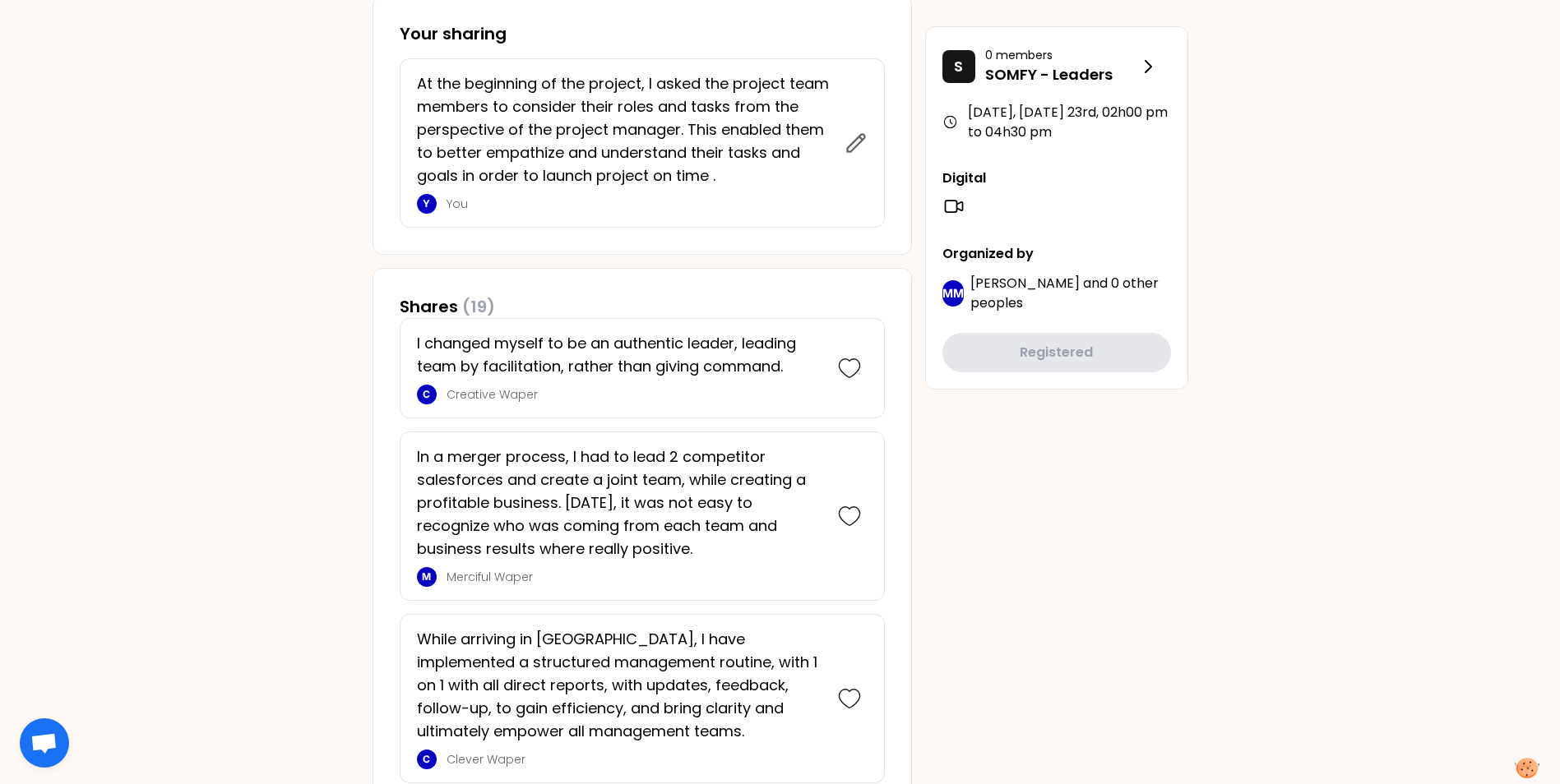
scroll to position [740, 0]
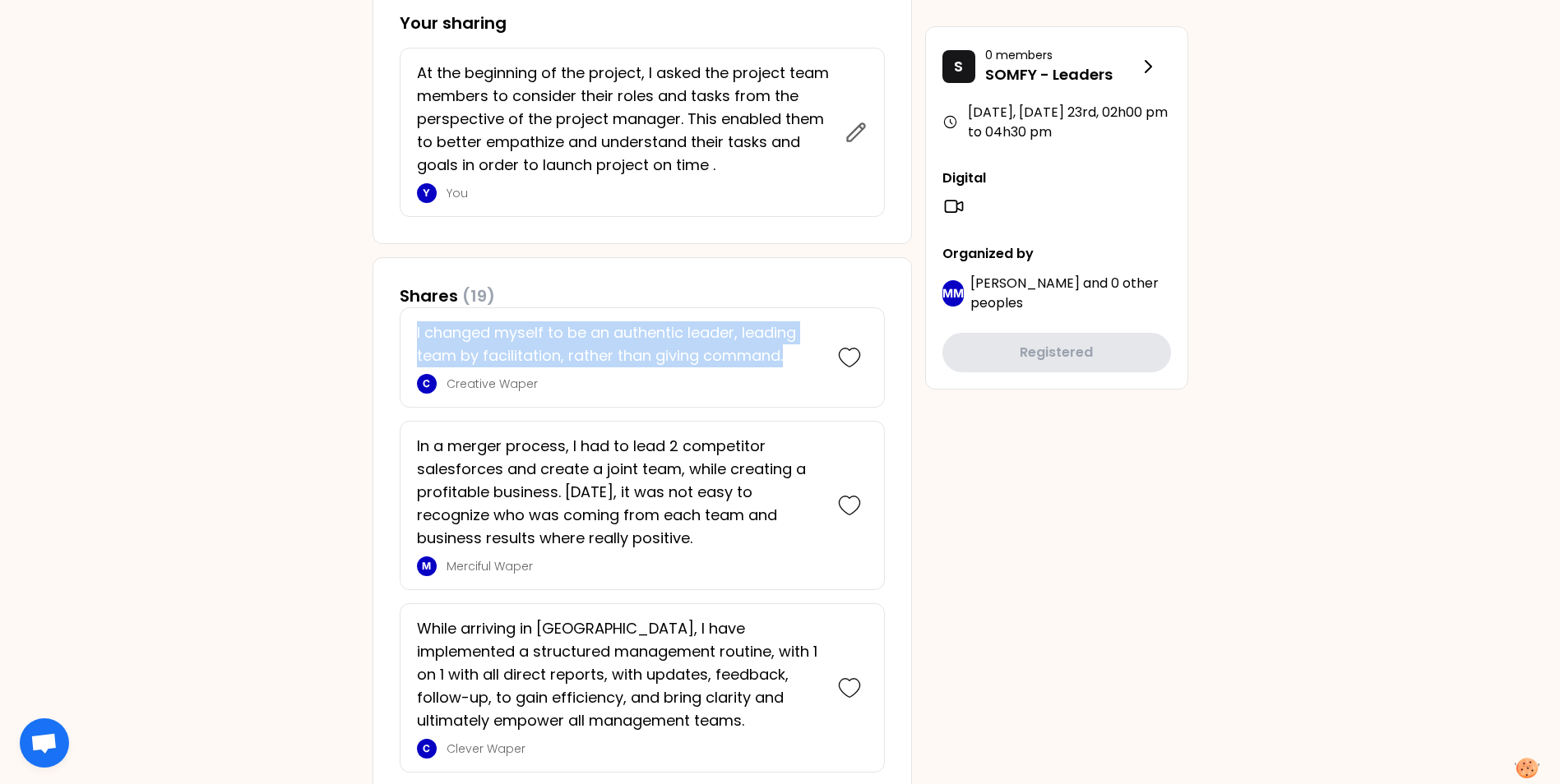
drag, startPoint x: 416, startPoint y: 333, endPoint x: 793, endPoint y: 363, distance: 378.2
click at [793, 363] on p "I changed myself to be an authentic leader, leading team by facilitation, rathe…" at bounding box center [619, 344] width 405 height 46
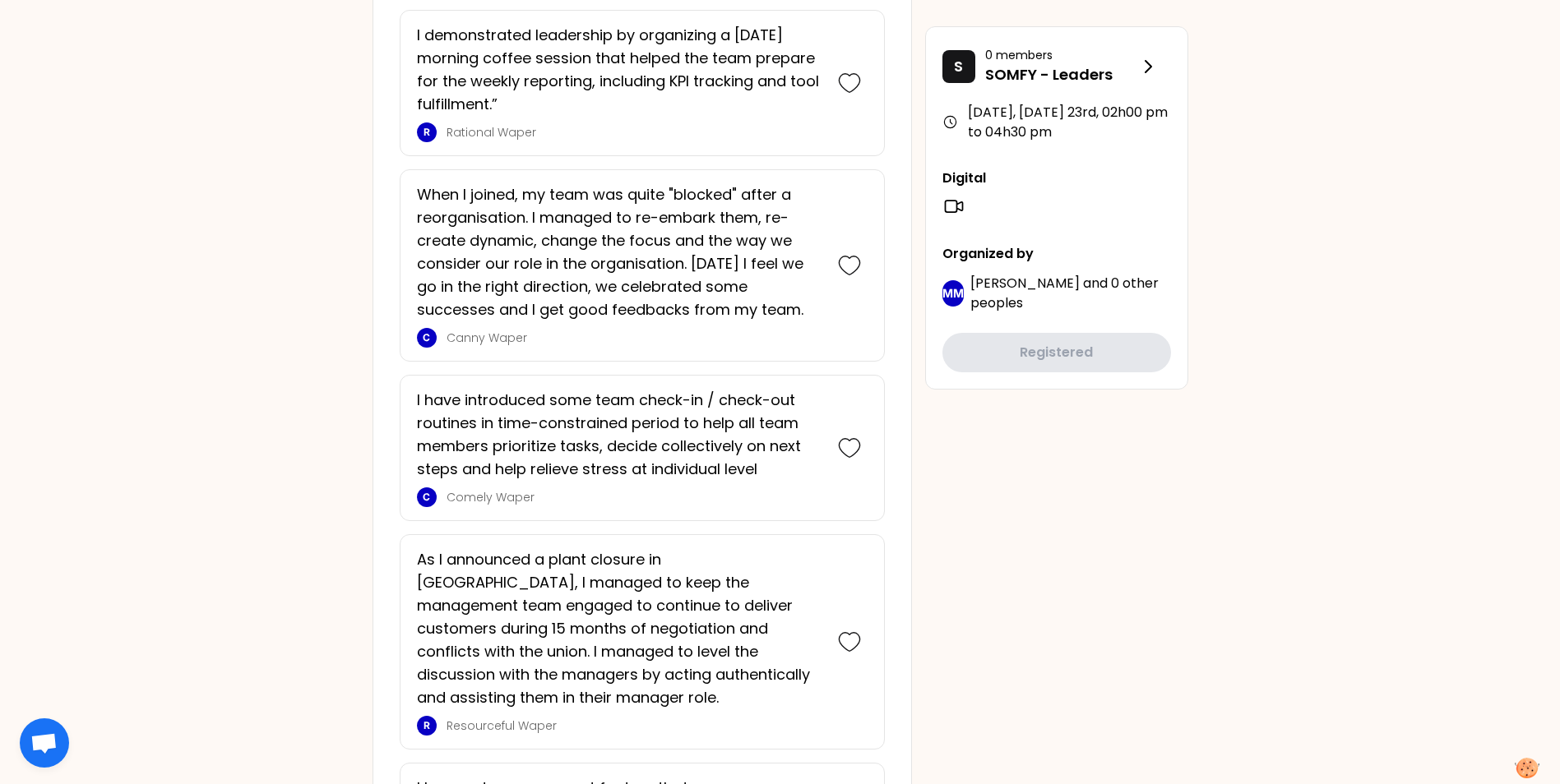
scroll to position [1643, 0]
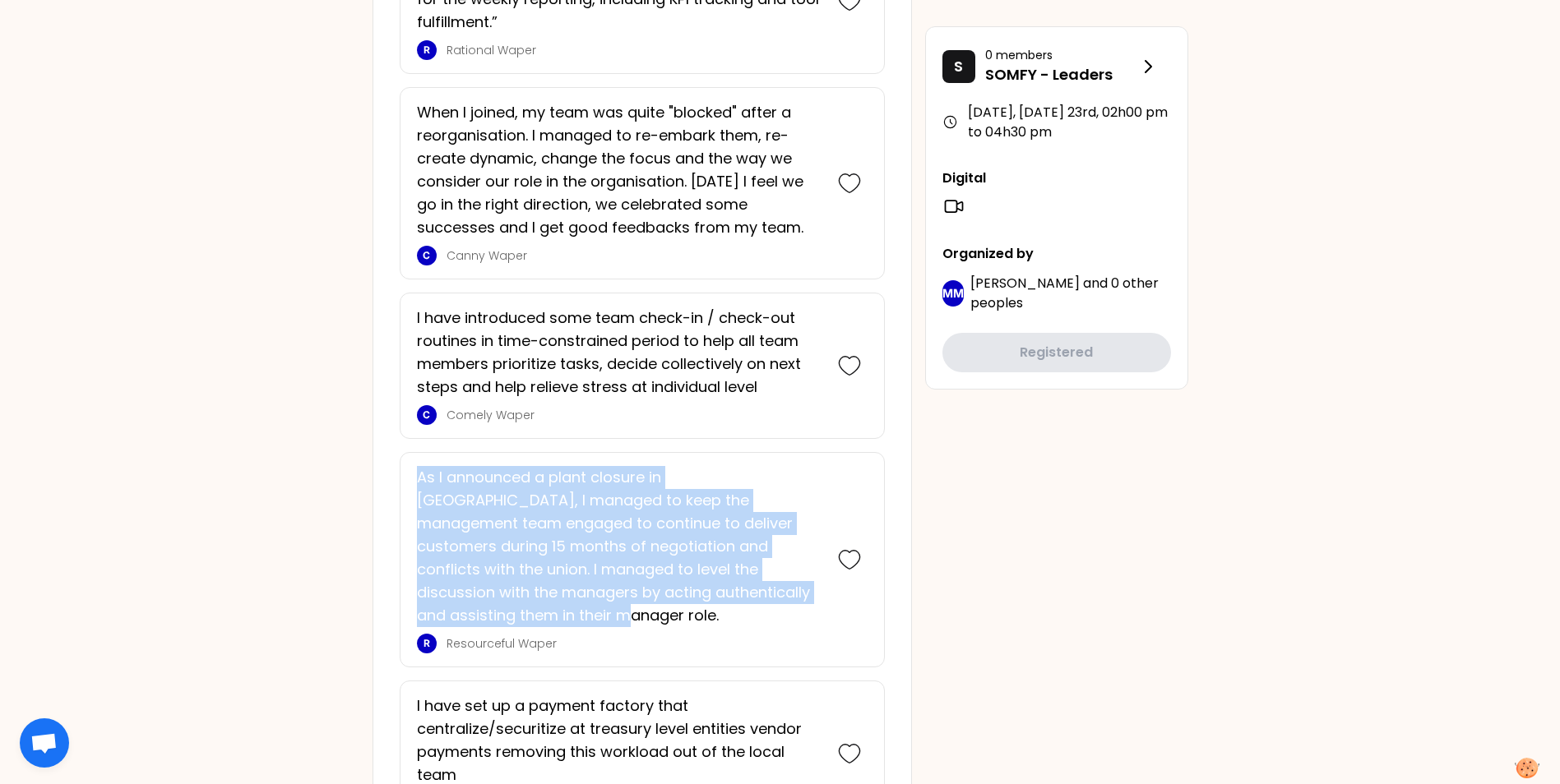
drag, startPoint x: 715, startPoint y: 594, endPoint x: 414, endPoint y: 481, distance: 321.5
click at [414, 481] on div "As I announced a plant closure in [GEOGRAPHIC_DATA], I managed to keep the mana…" at bounding box center [642, 559] width 485 height 215
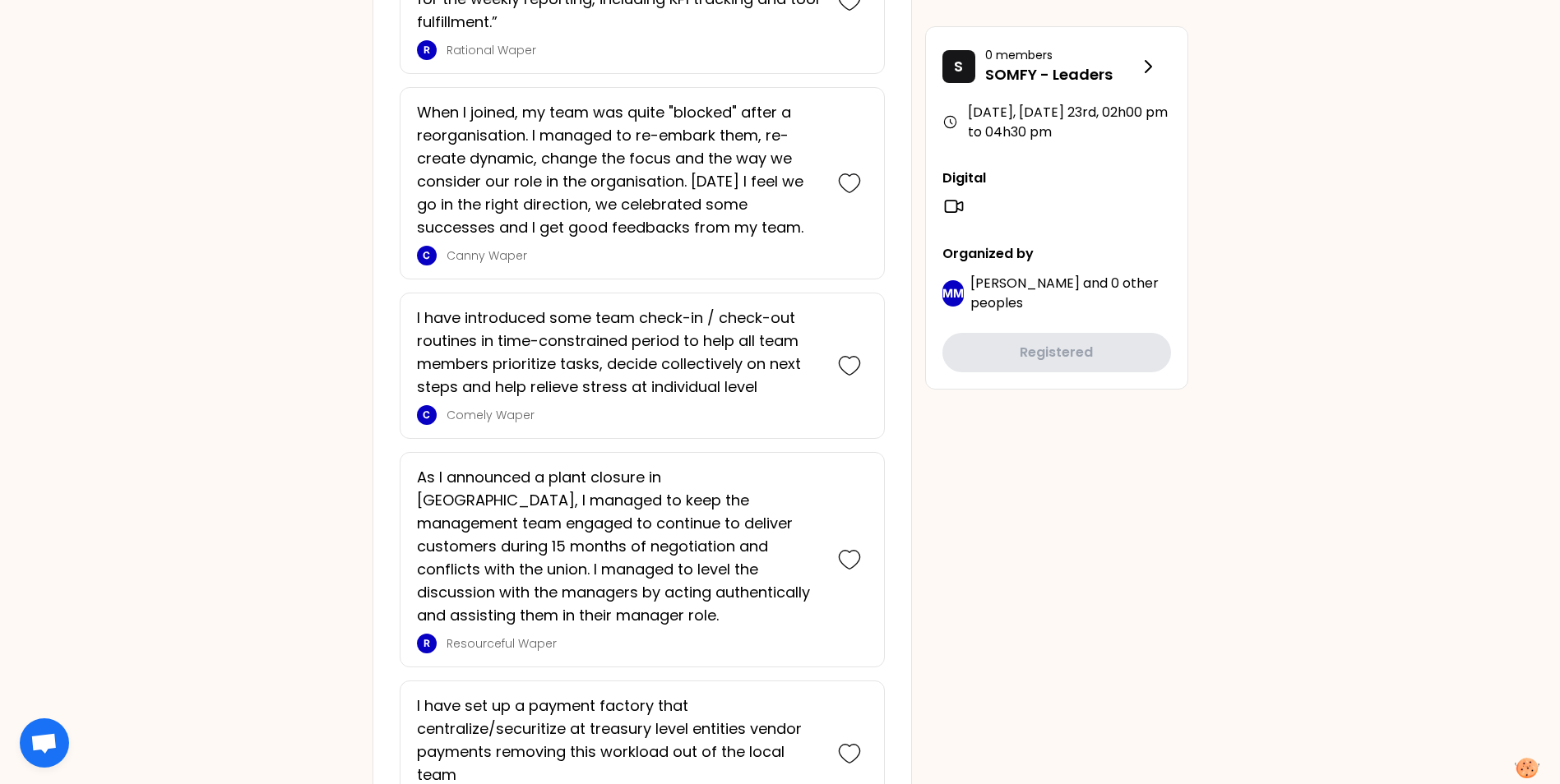
click at [751, 488] on div "As I announced a plant closure in [GEOGRAPHIC_DATA], I managed to keep the mana…" at bounding box center [624, 560] width 414 height 188
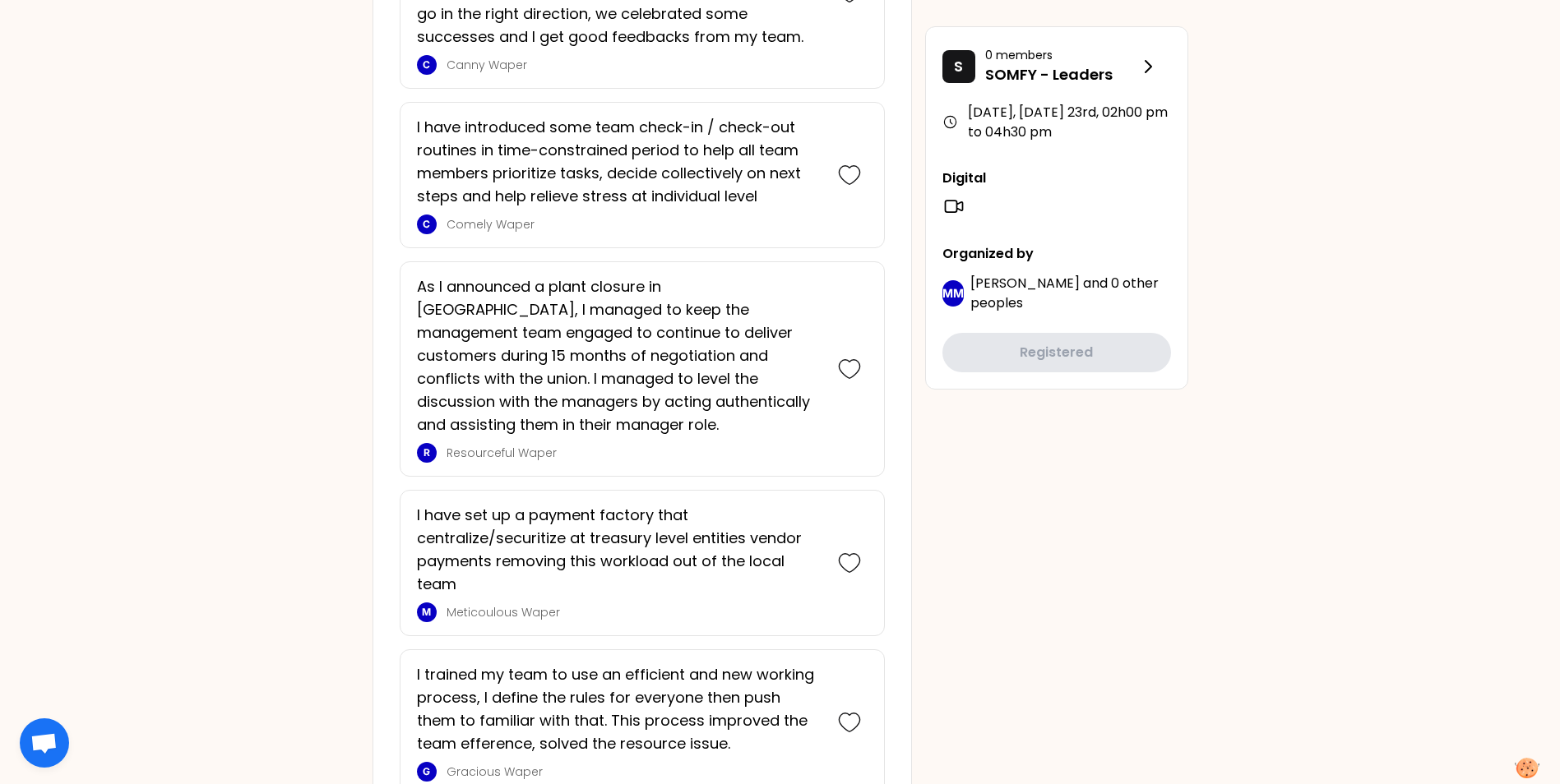
scroll to position [2055, 0]
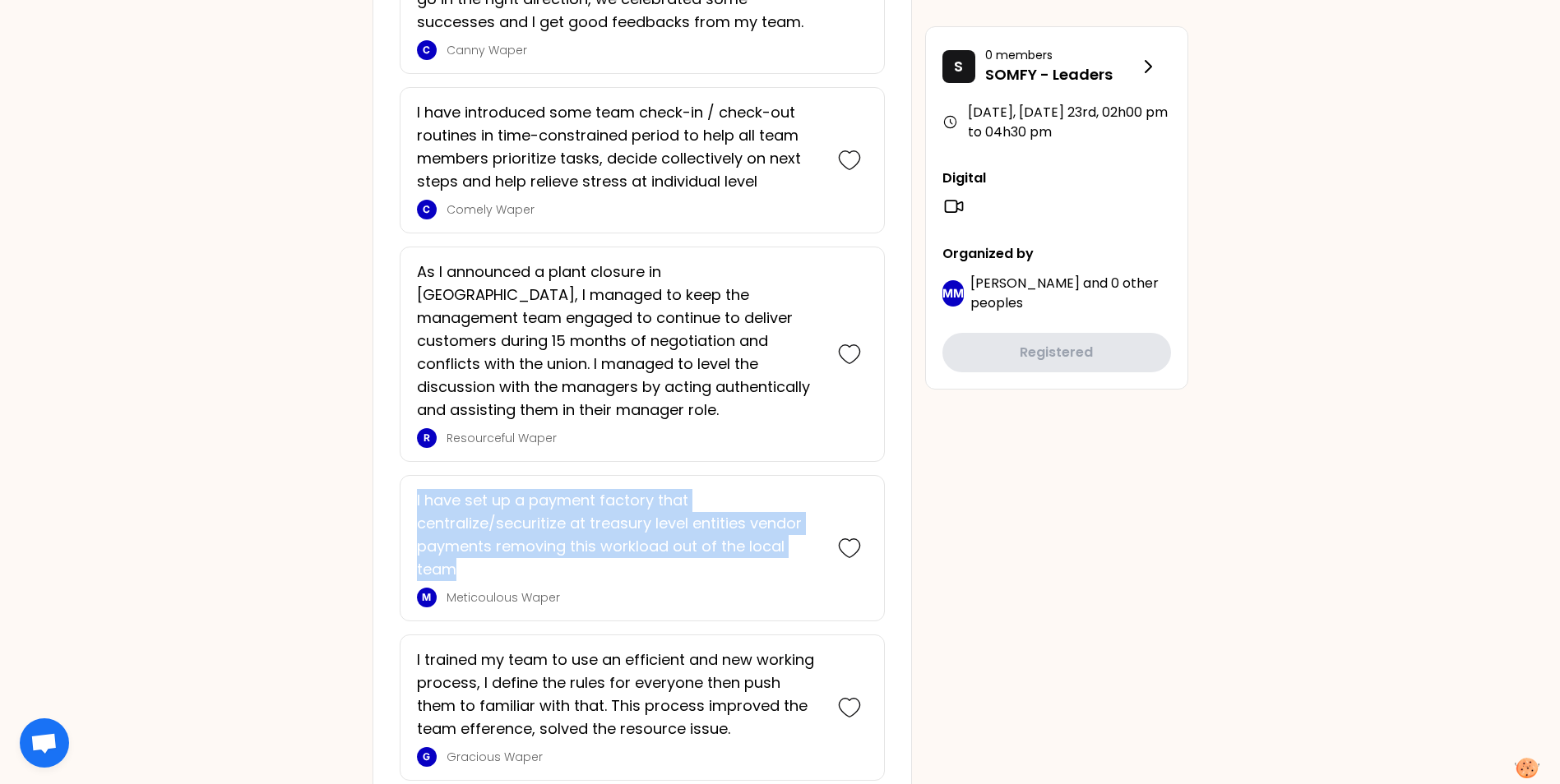
drag, startPoint x: 460, startPoint y: 550, endPoint x: 412, endPoint y: 480, distance: 84.9
click at [412, 480] on div "I have set up a payment factory that centralize/securitize at treasury level en…" at bounding box center [642, 548] width 485 height 146
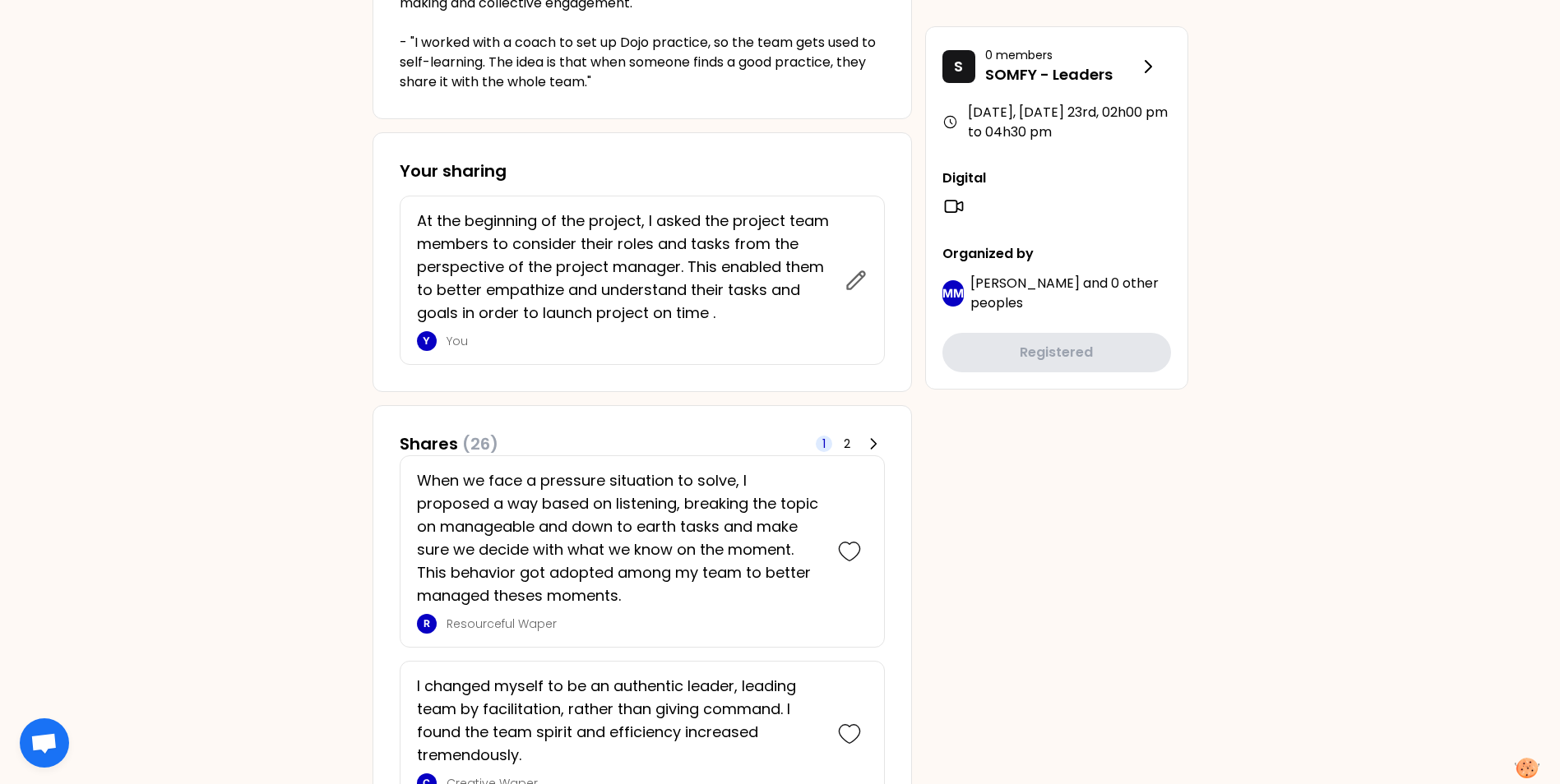
scroll to position [575, 0]
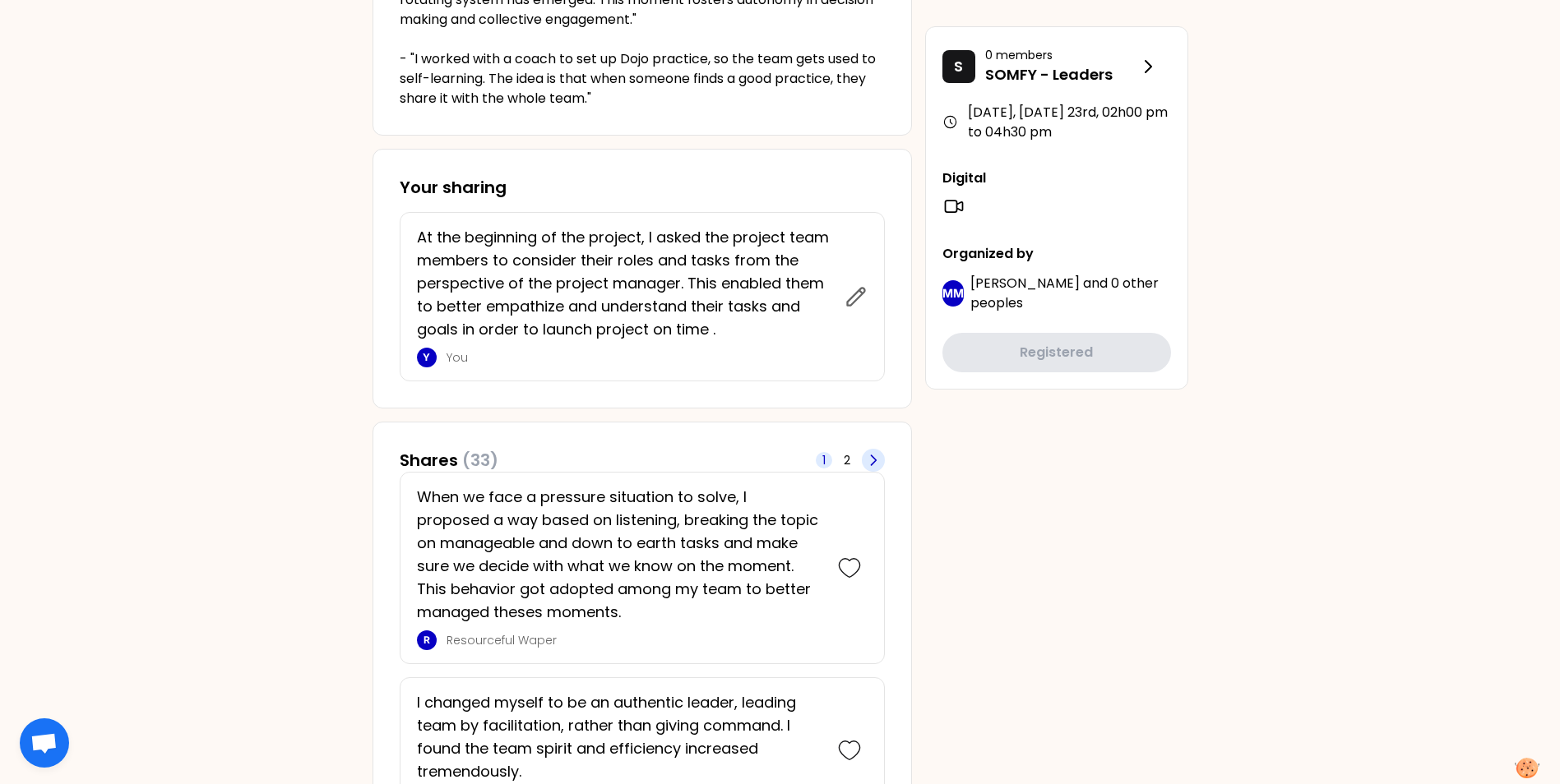
click at [877, 451] on span at bounding box center [873, 460] width 23 height 23
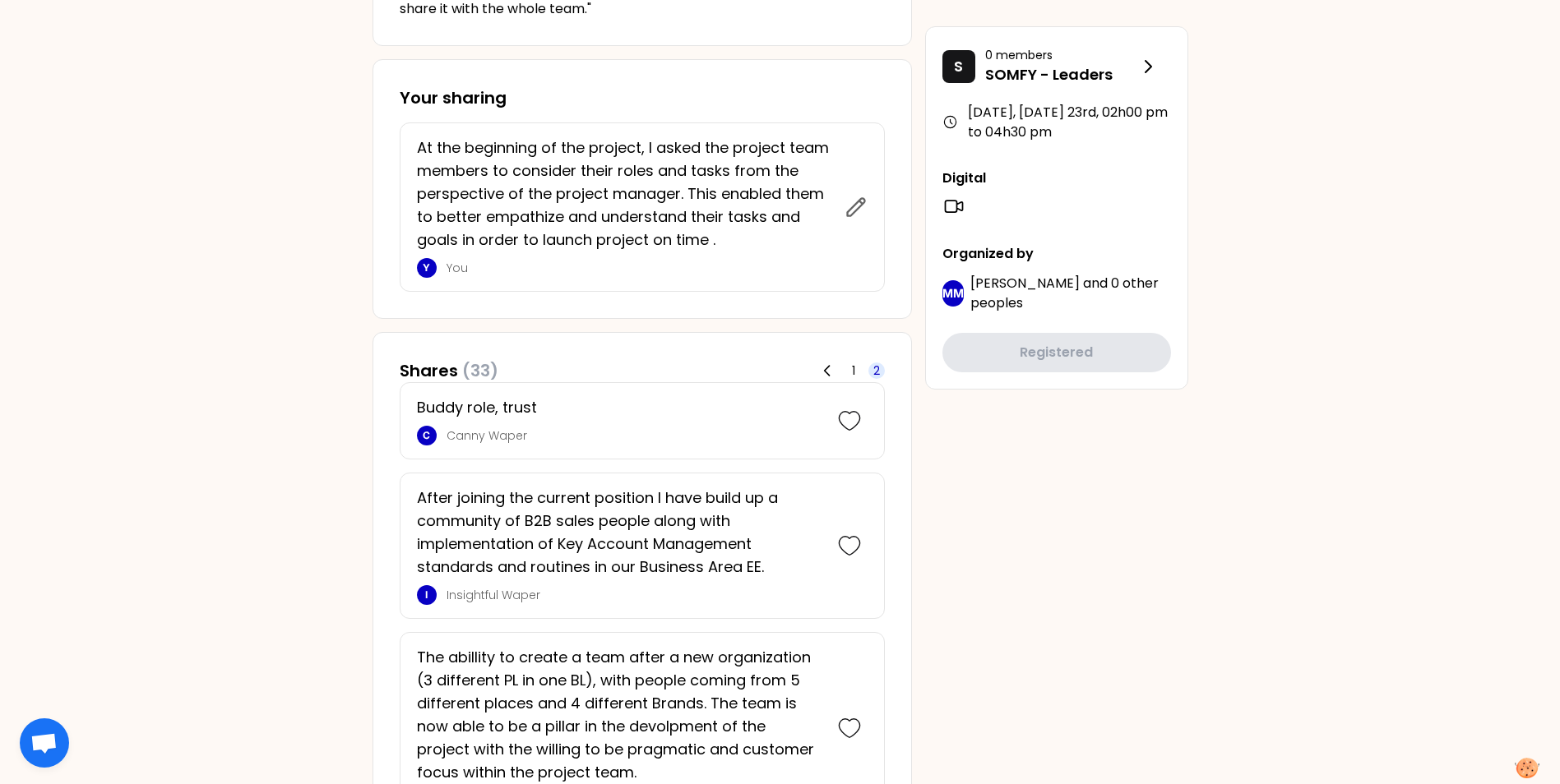
scroll to position [657, 0]
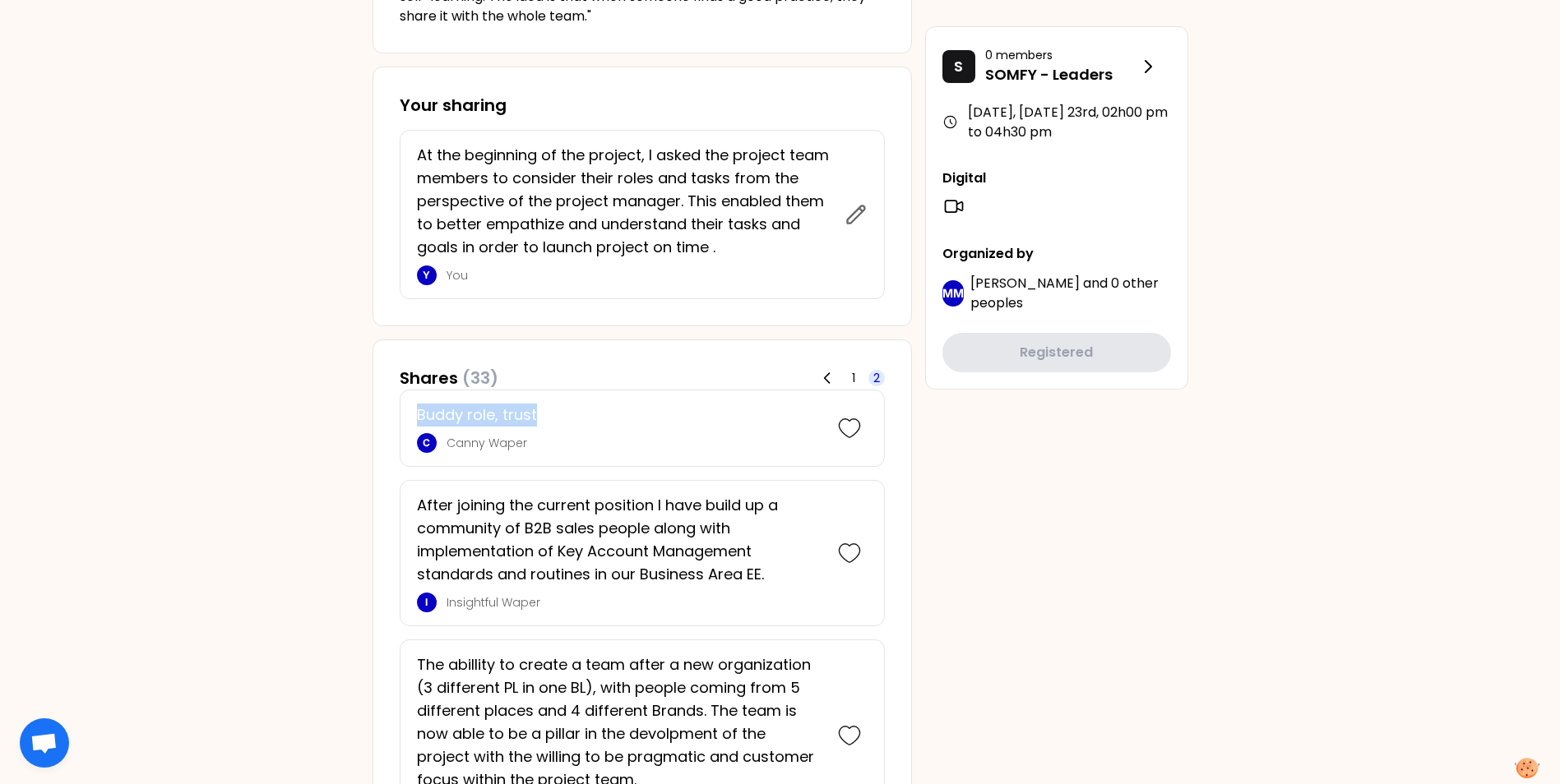
drag, startPoint x: 510, startPoint y: 417, endPoint x: 418, endPoint y: 411, distance: 92.2
click at [418, 411] on p "Buddy role, trust" at bounding box center [619, 415] width 405 height 23
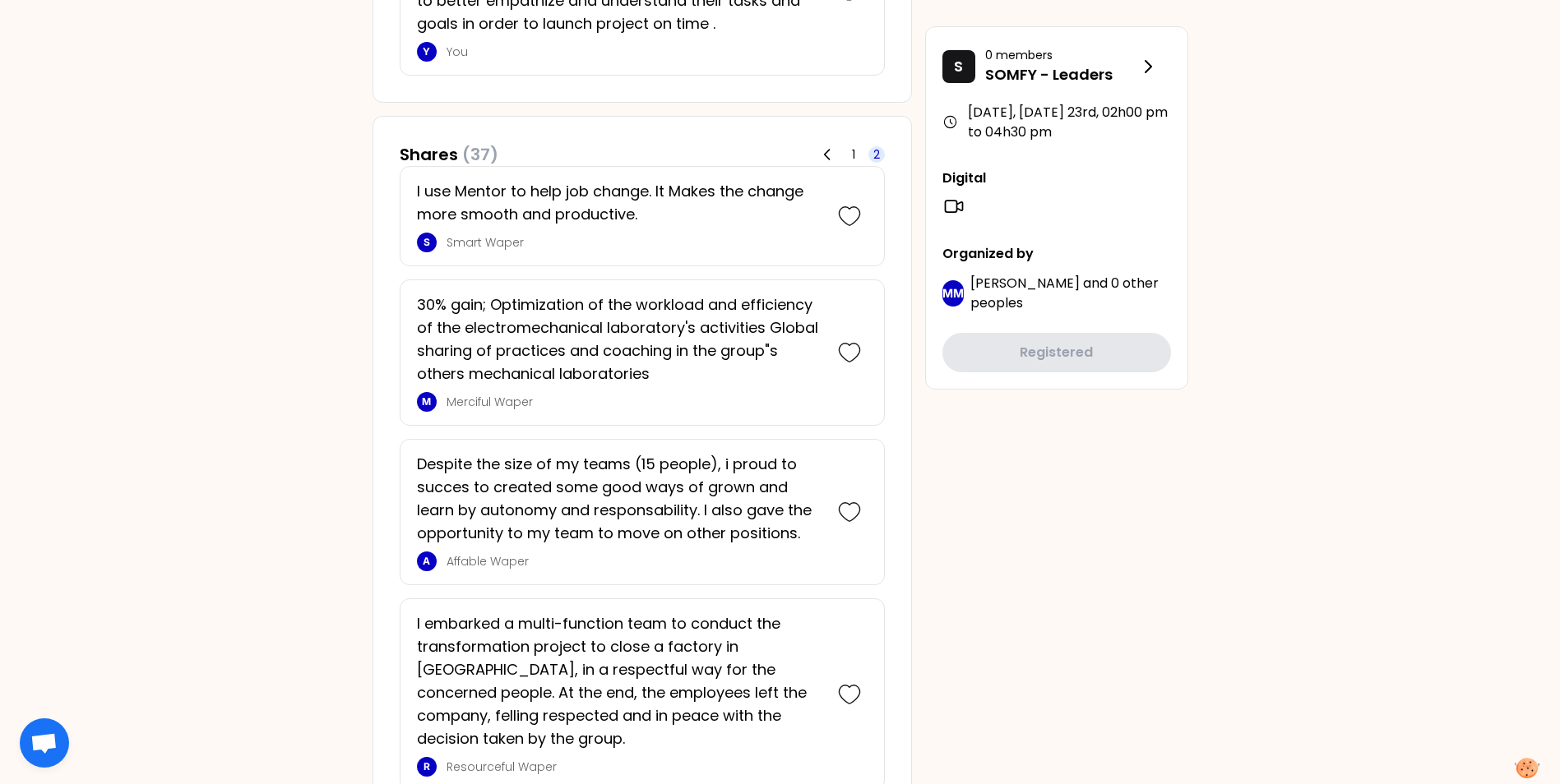
scroll to position [305, 0]
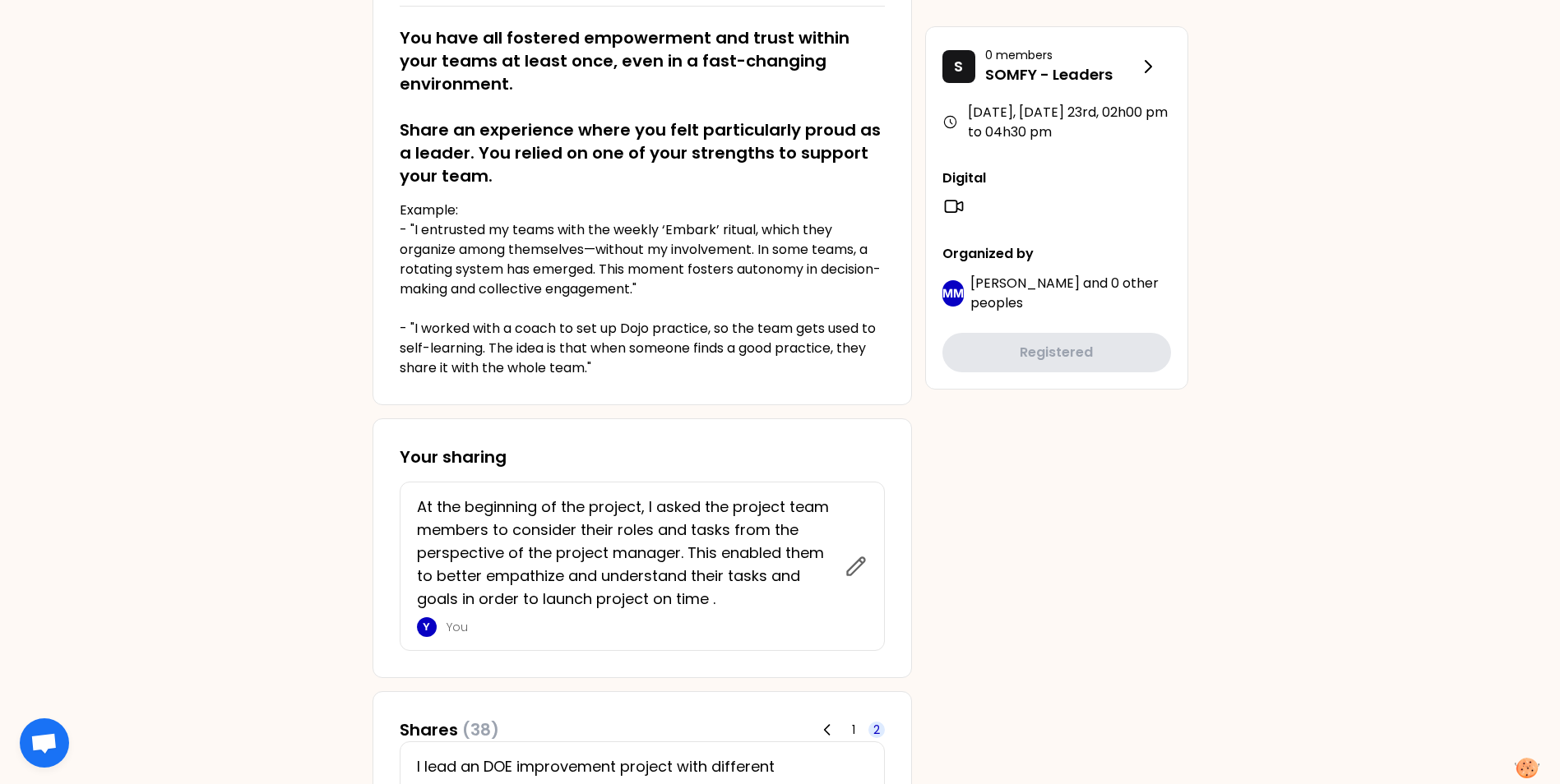
click at [722, 488] on p "At the beginning of the project, I asked the project team members to consider t…" at bounding box center [626, 553] width 418 height 115
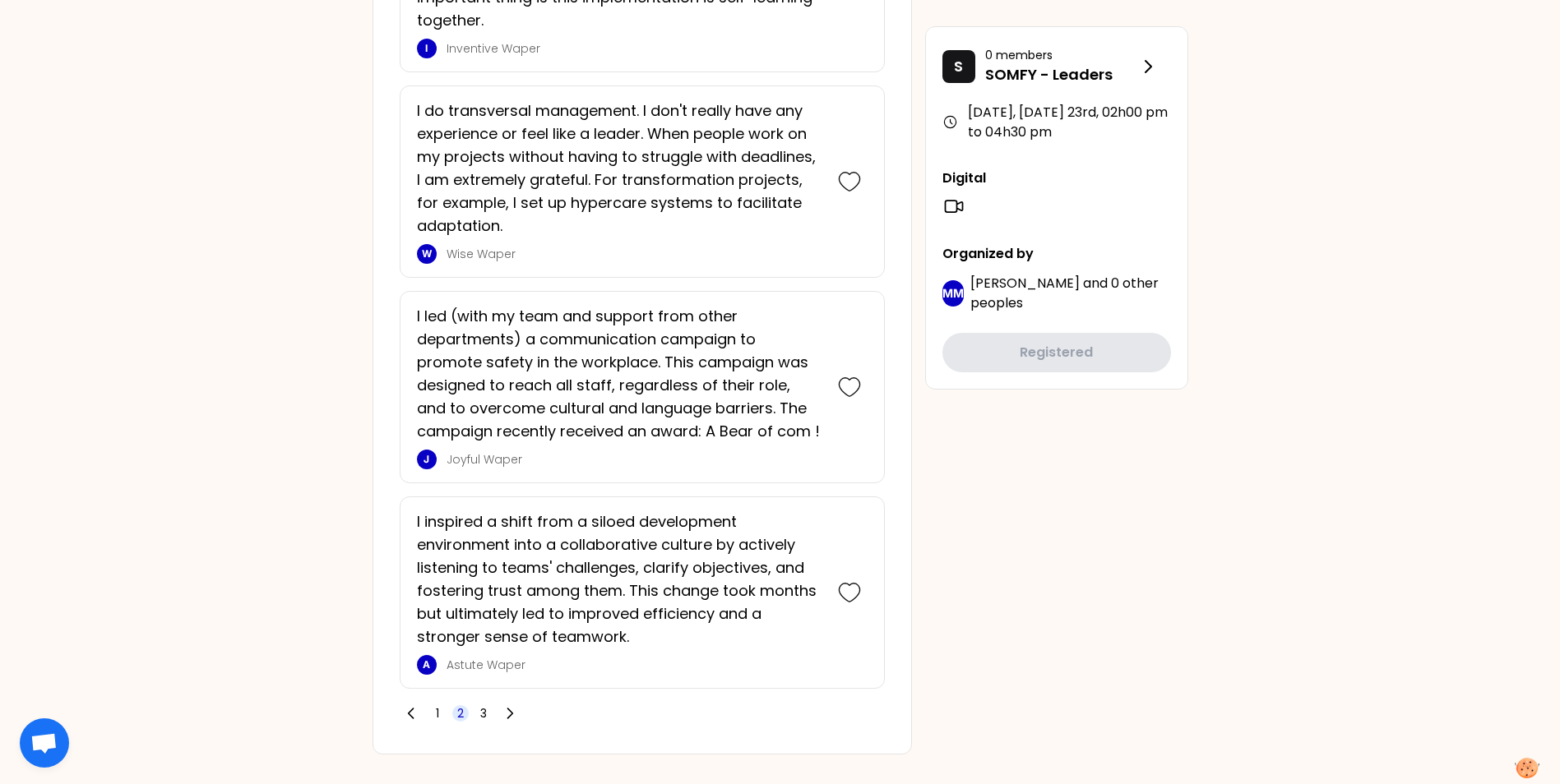
scroll to position [3878, 0]
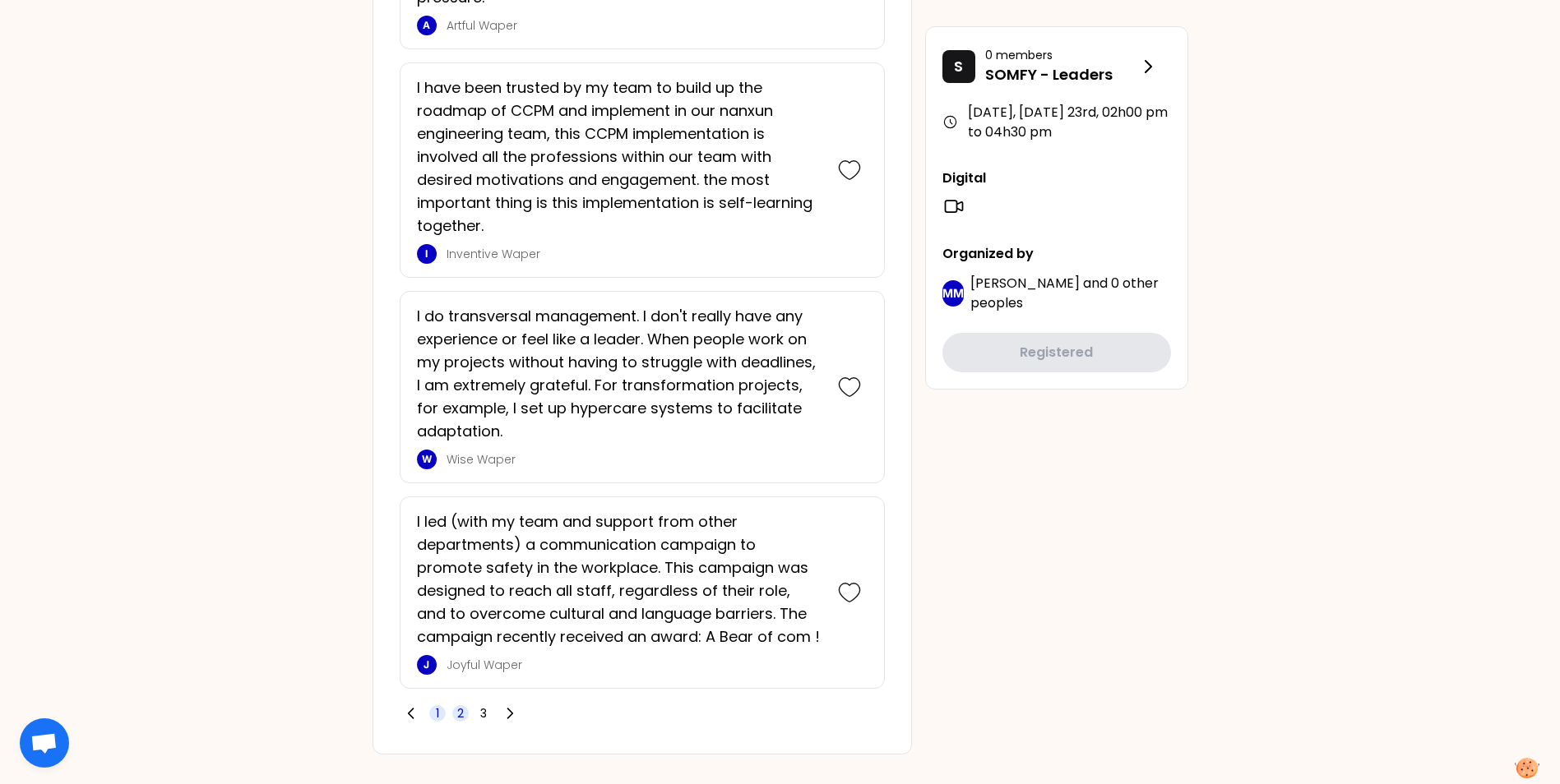
click at [438, 488] on span "1" at bounding box center [437, 713] width 4 height 17
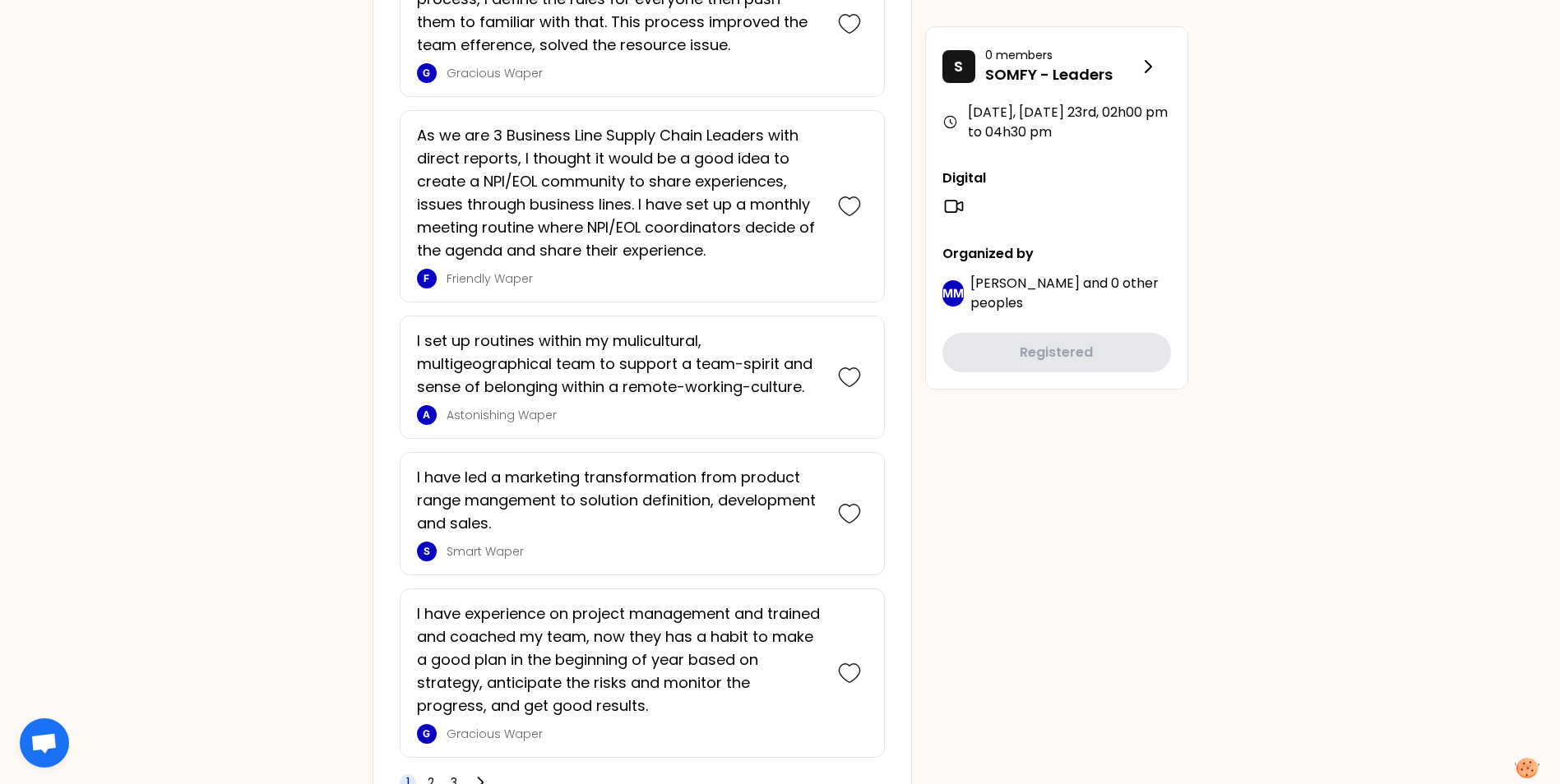
scroll to position [3946, 0]
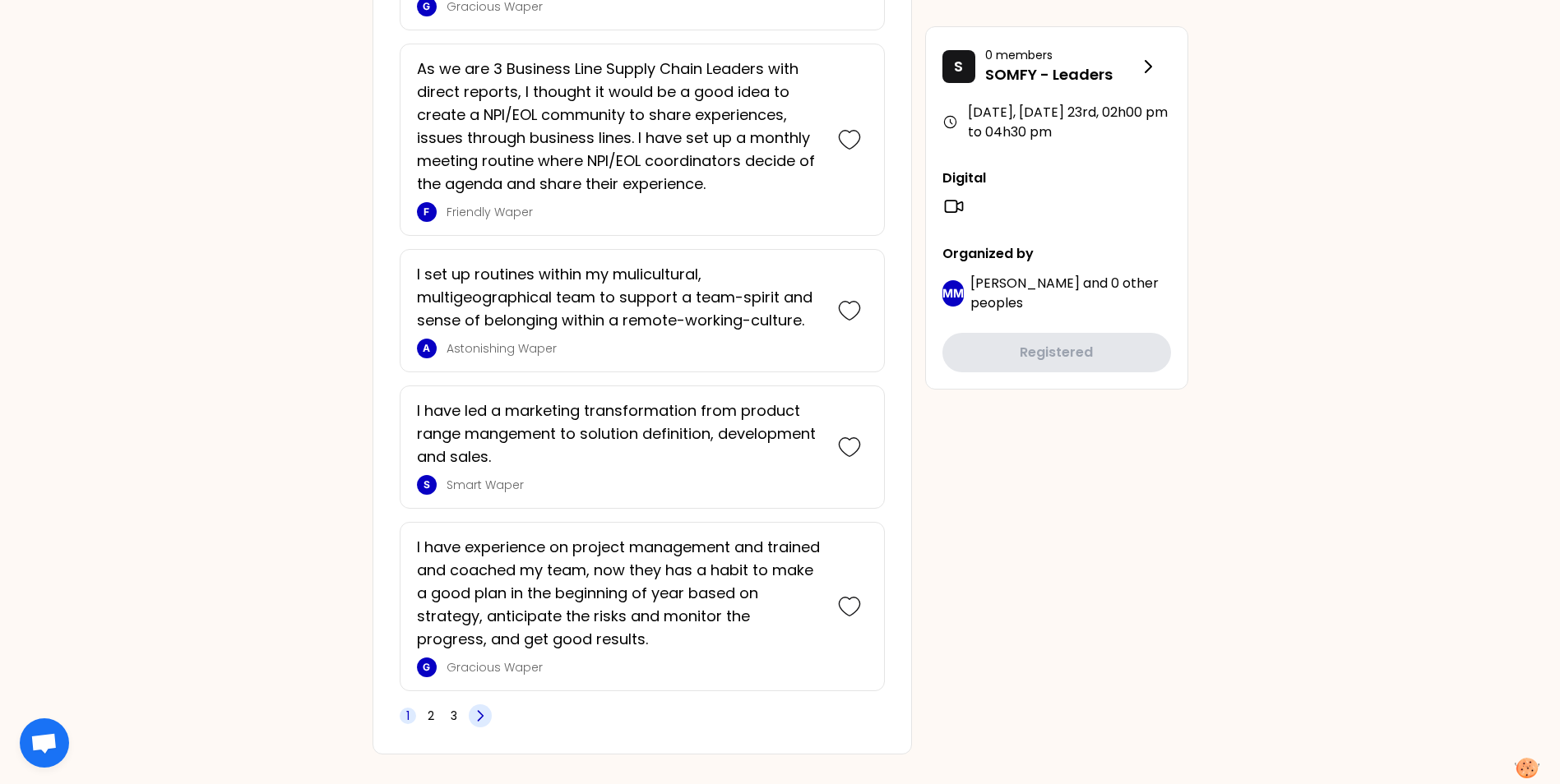
click at [482, 488] on icon at bounding box center [480, 716] width 17 height 17
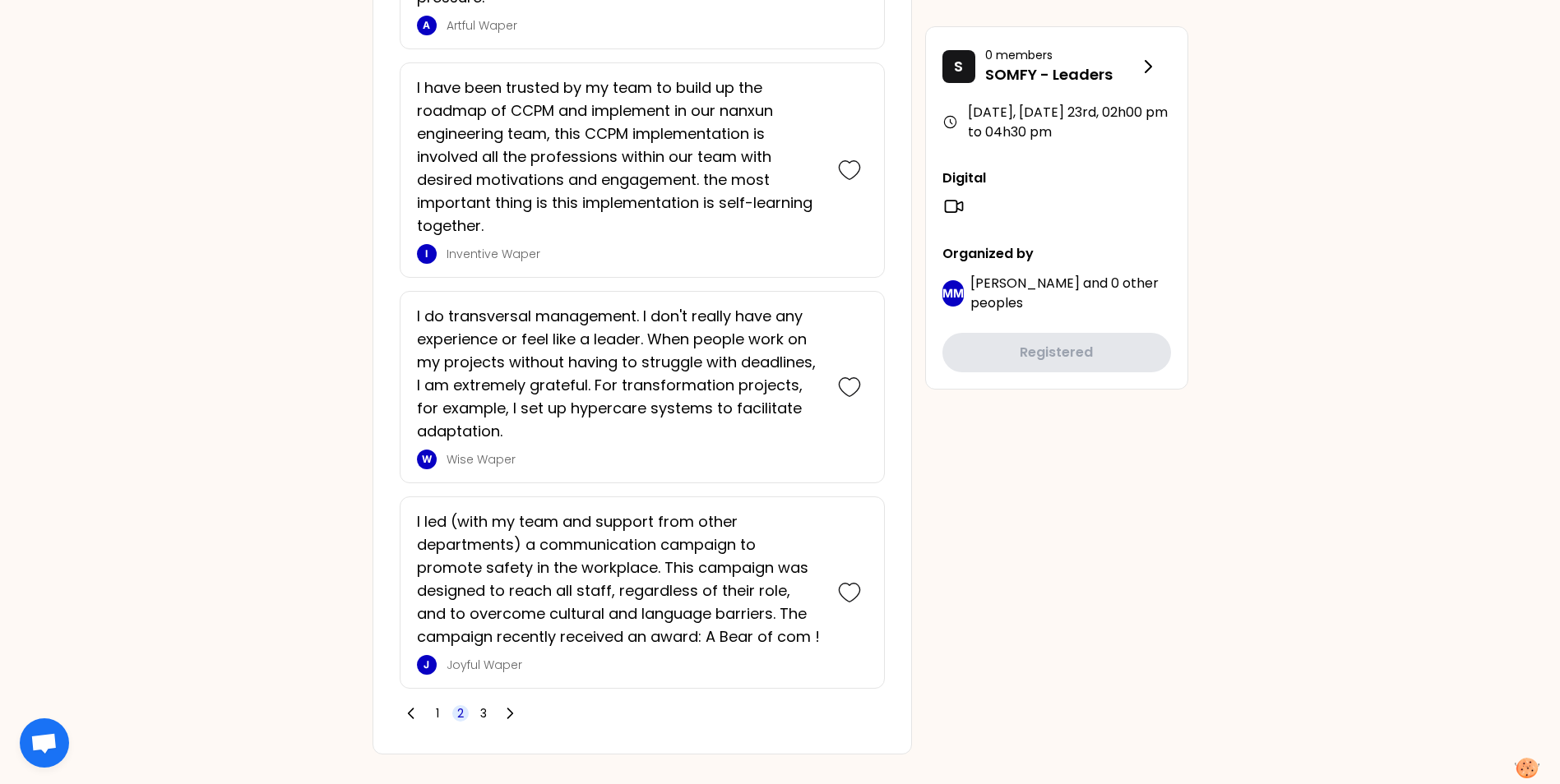
scroll to position [3878, 0]
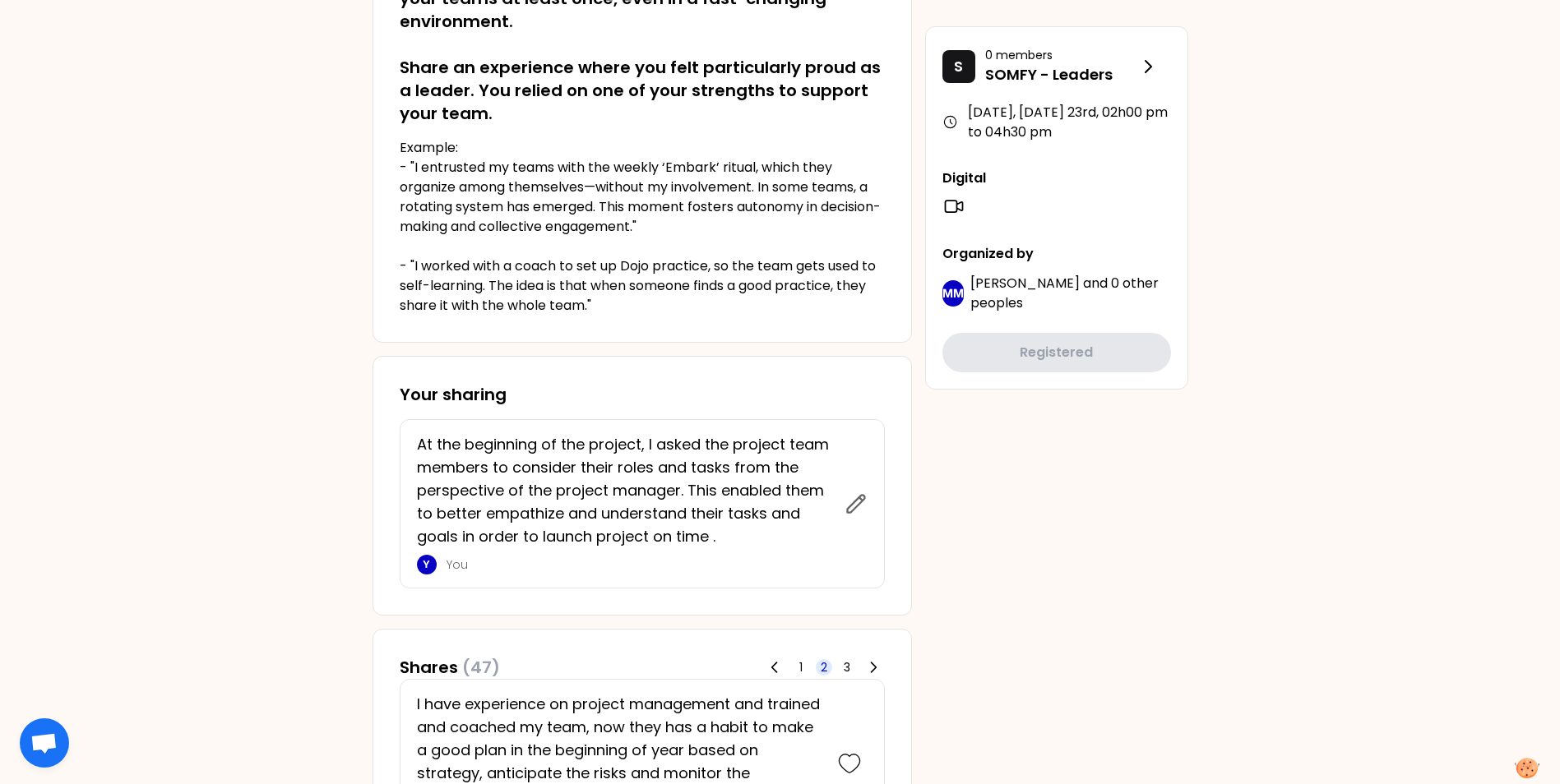
scroll to position [411, 0]
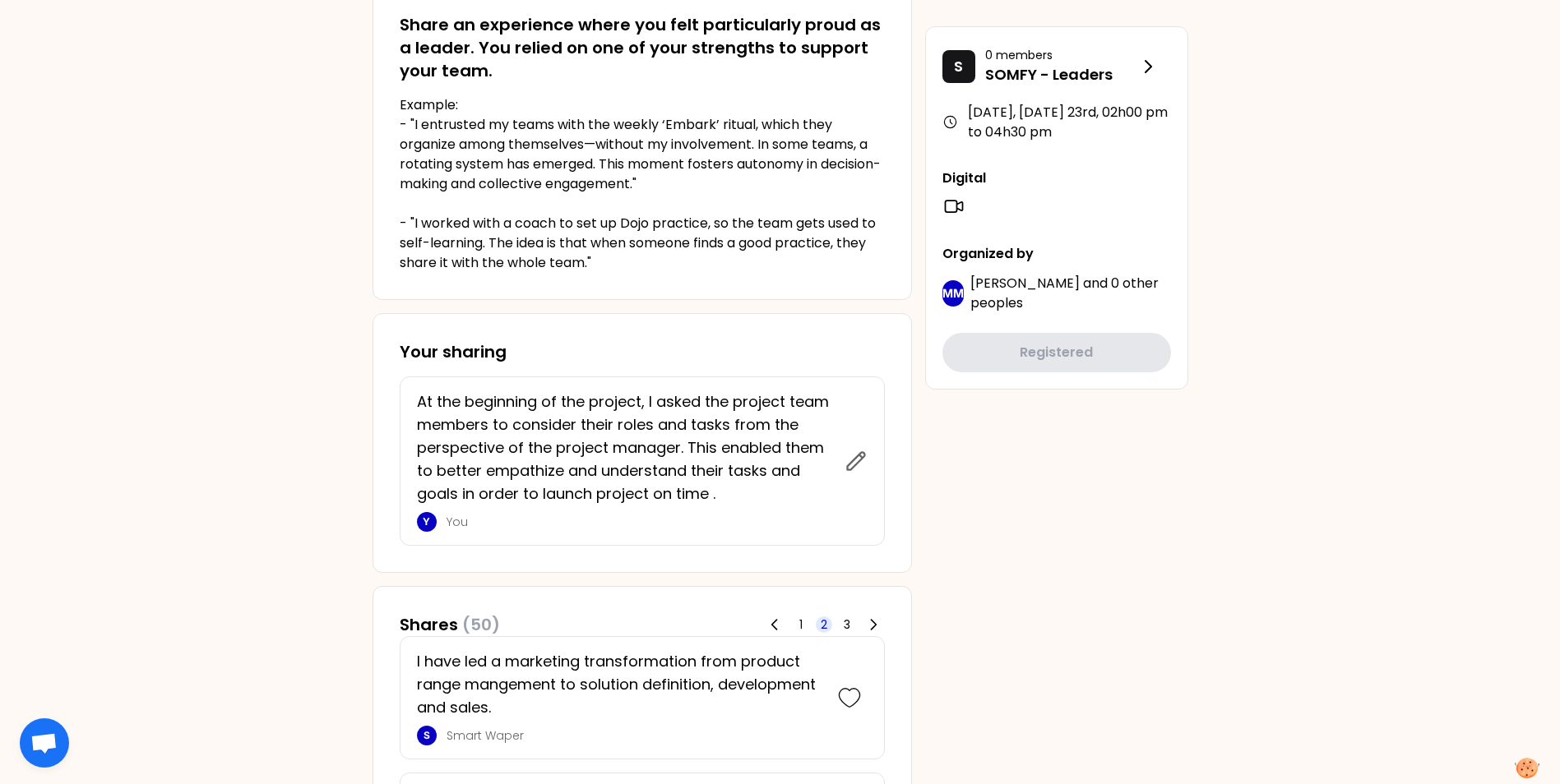
click at [716, 488] on p "At the beginning of the project, I asked the project team members to consider t…" at bounding box center [626, 448] width 418 height 115
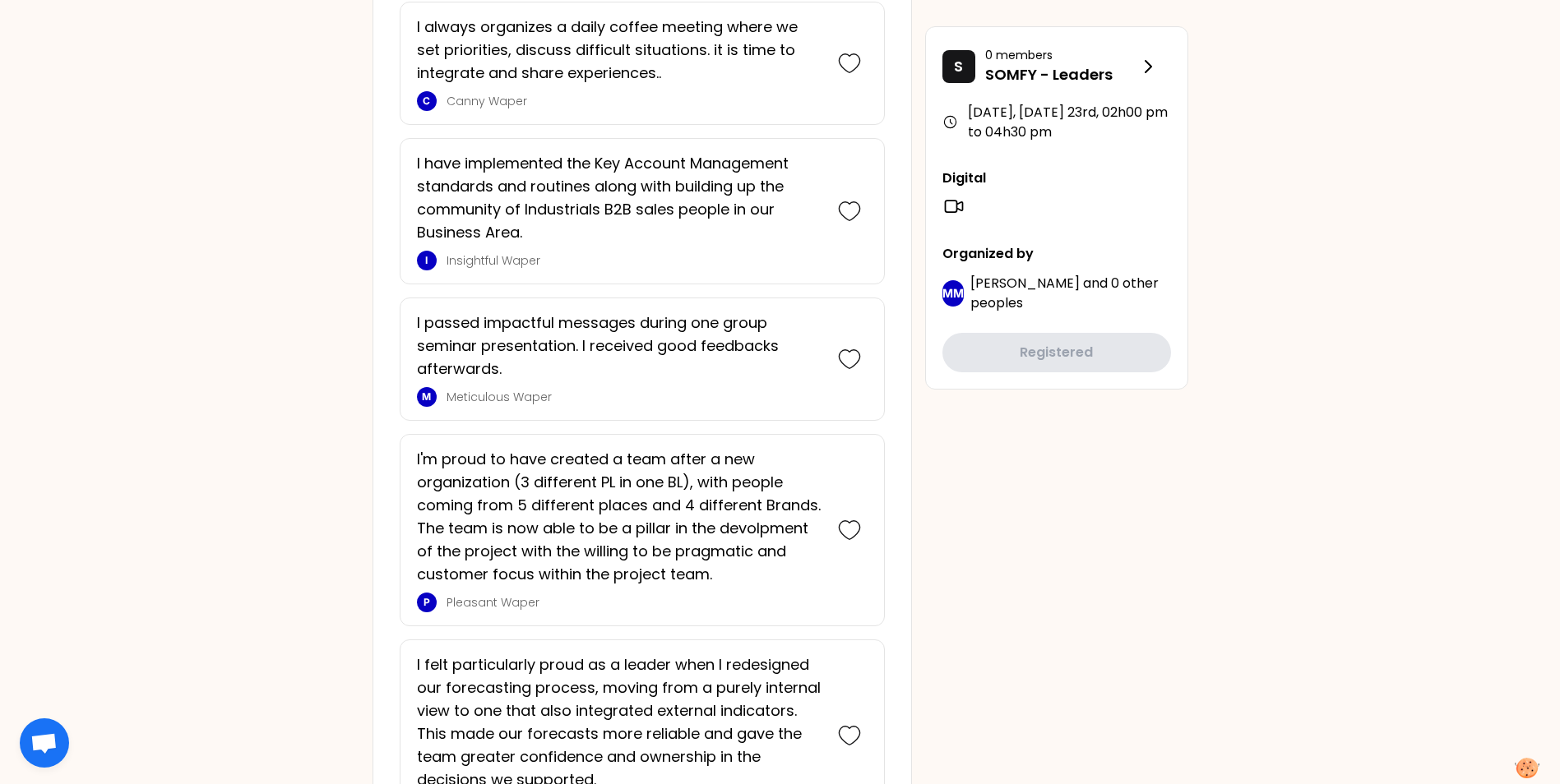
scroll to position [3809, 0]
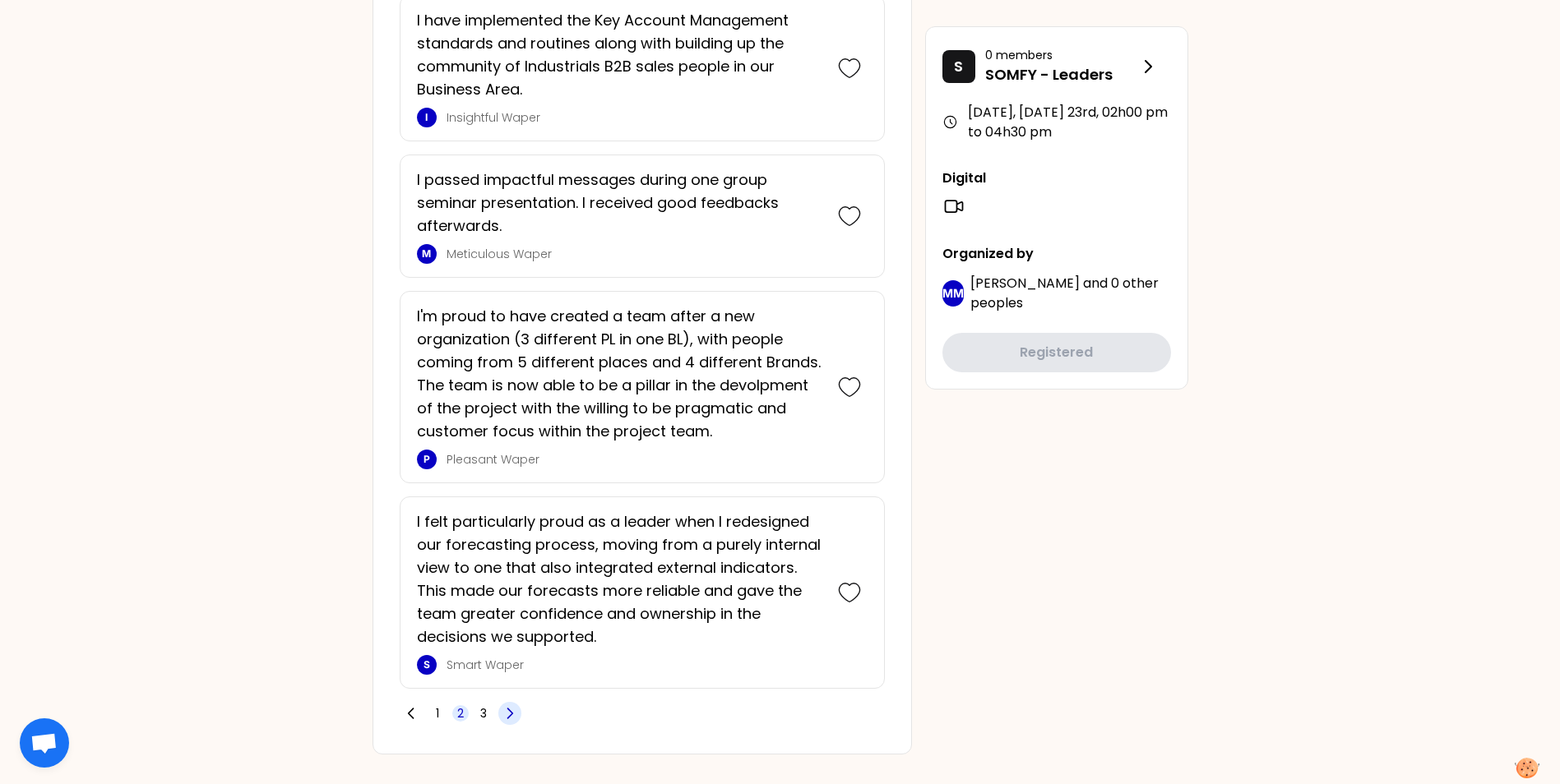
click at [506, 488] on icon at bounding box center [510, 713] width 17 height 17
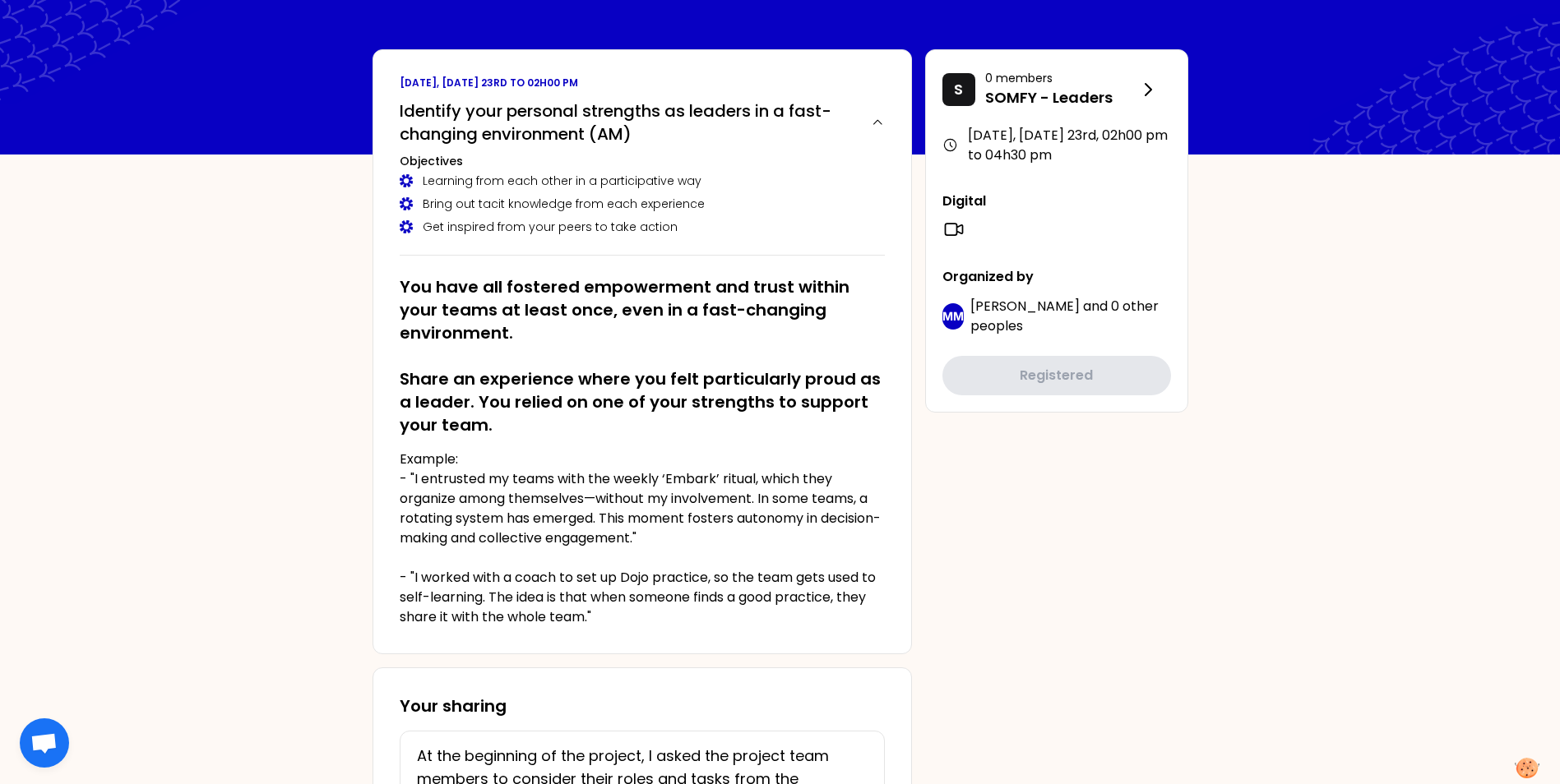
scroll to position [0, 0]
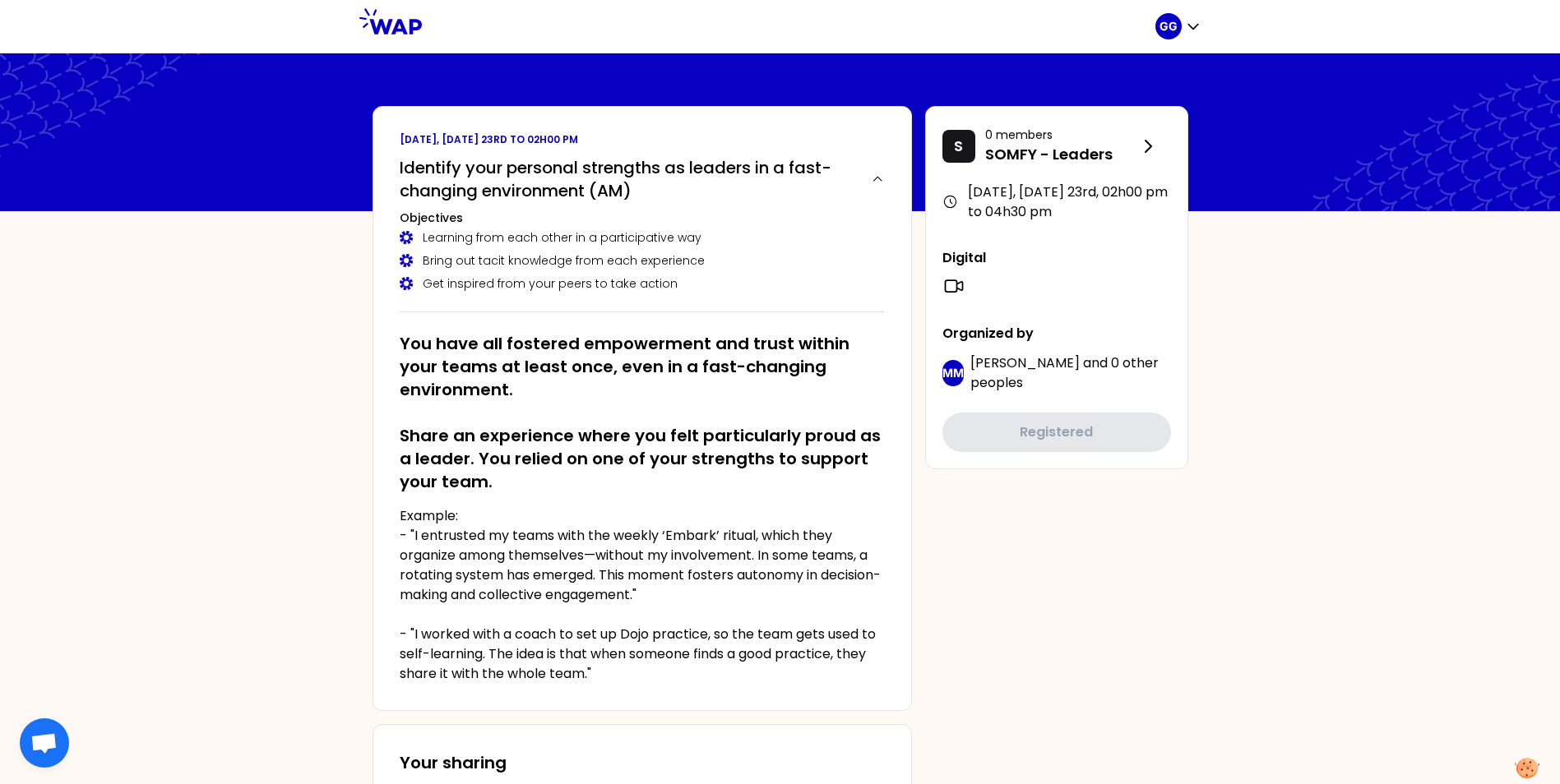
click at [1045, 388] on span "0 other peoples" at bounding box center [1064, 373] width 189 height 39
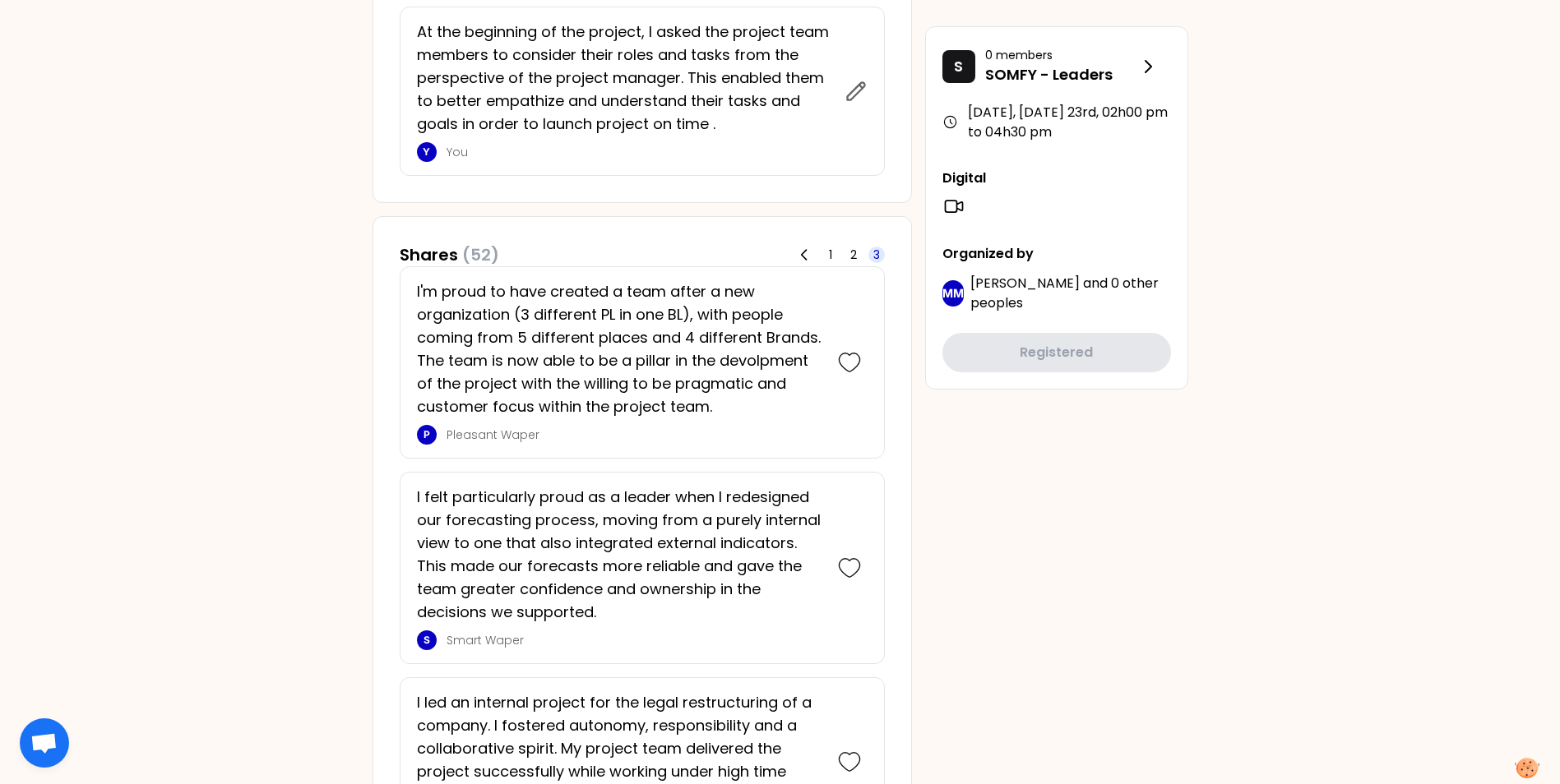
scroll to position [822, 0]
